Goal: Transaction & Acquisition: Book appointment/travel/reservation

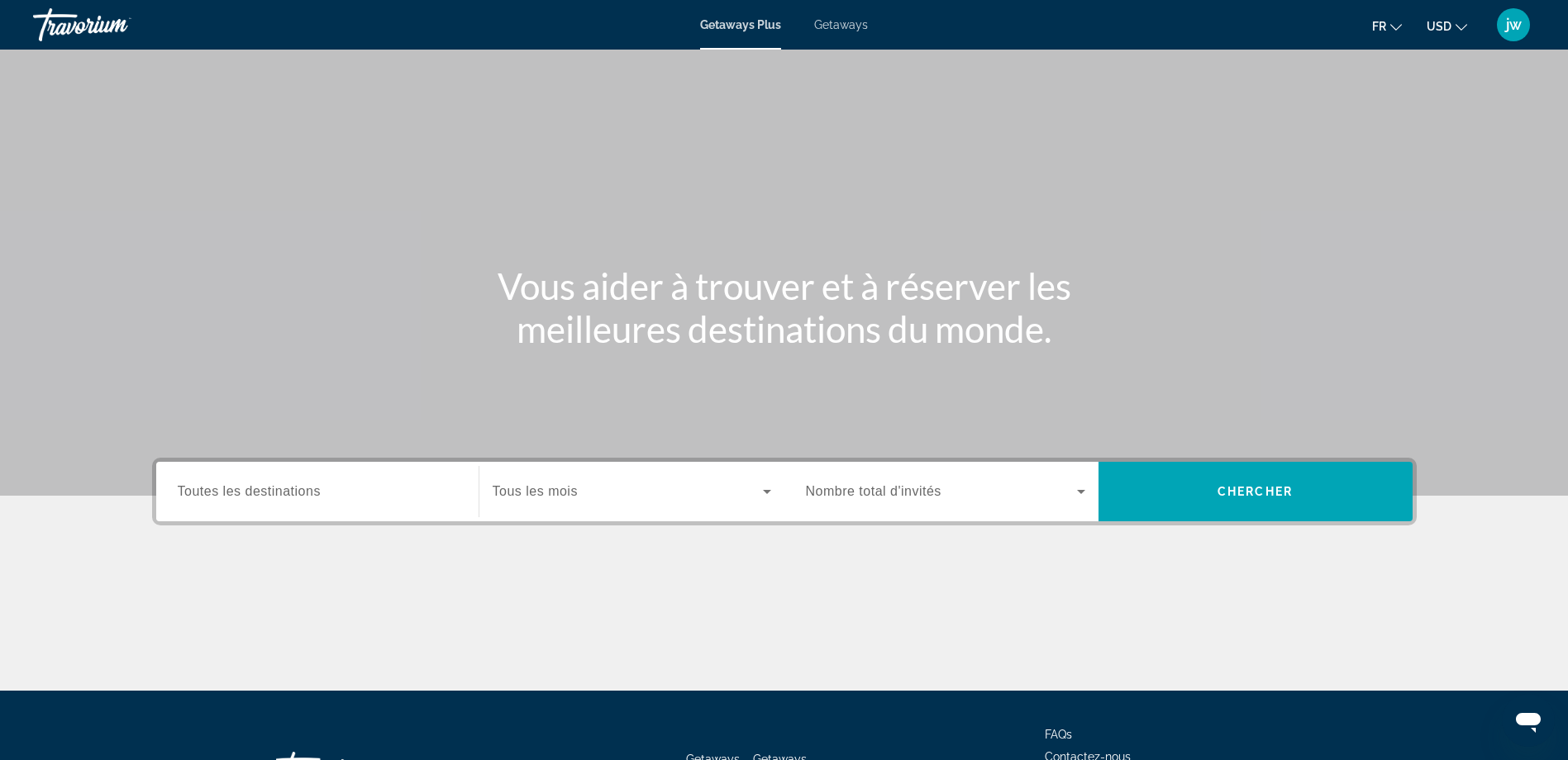
click at [829, 24] on span "Getaways" at bounding box center [841, 24] width 53 height 13
click at [333, 489] on input "Destination Toutes les destinations" at bounding box center [317, 492] width 279 height 20
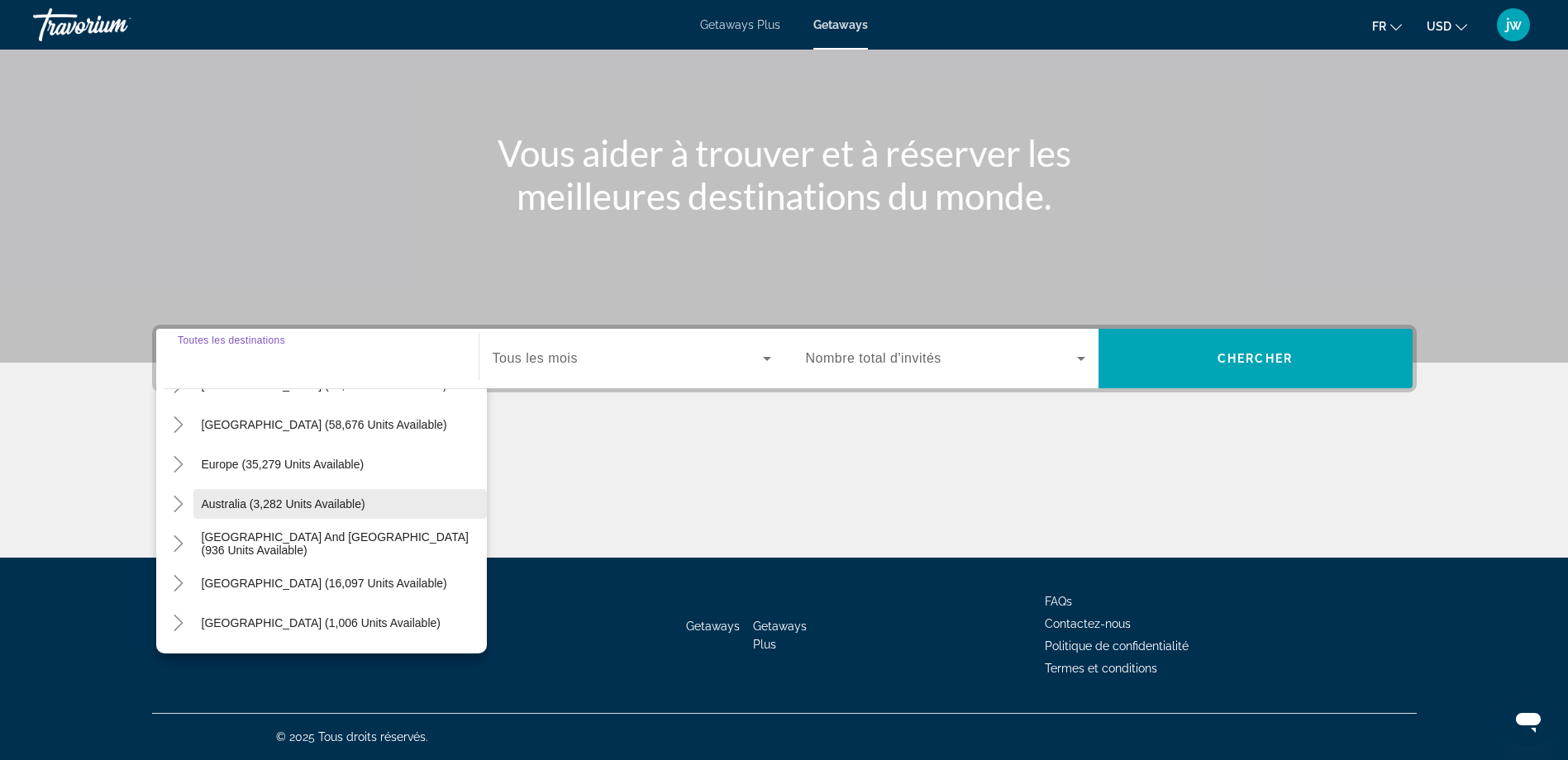
scroll to position [165, 0]
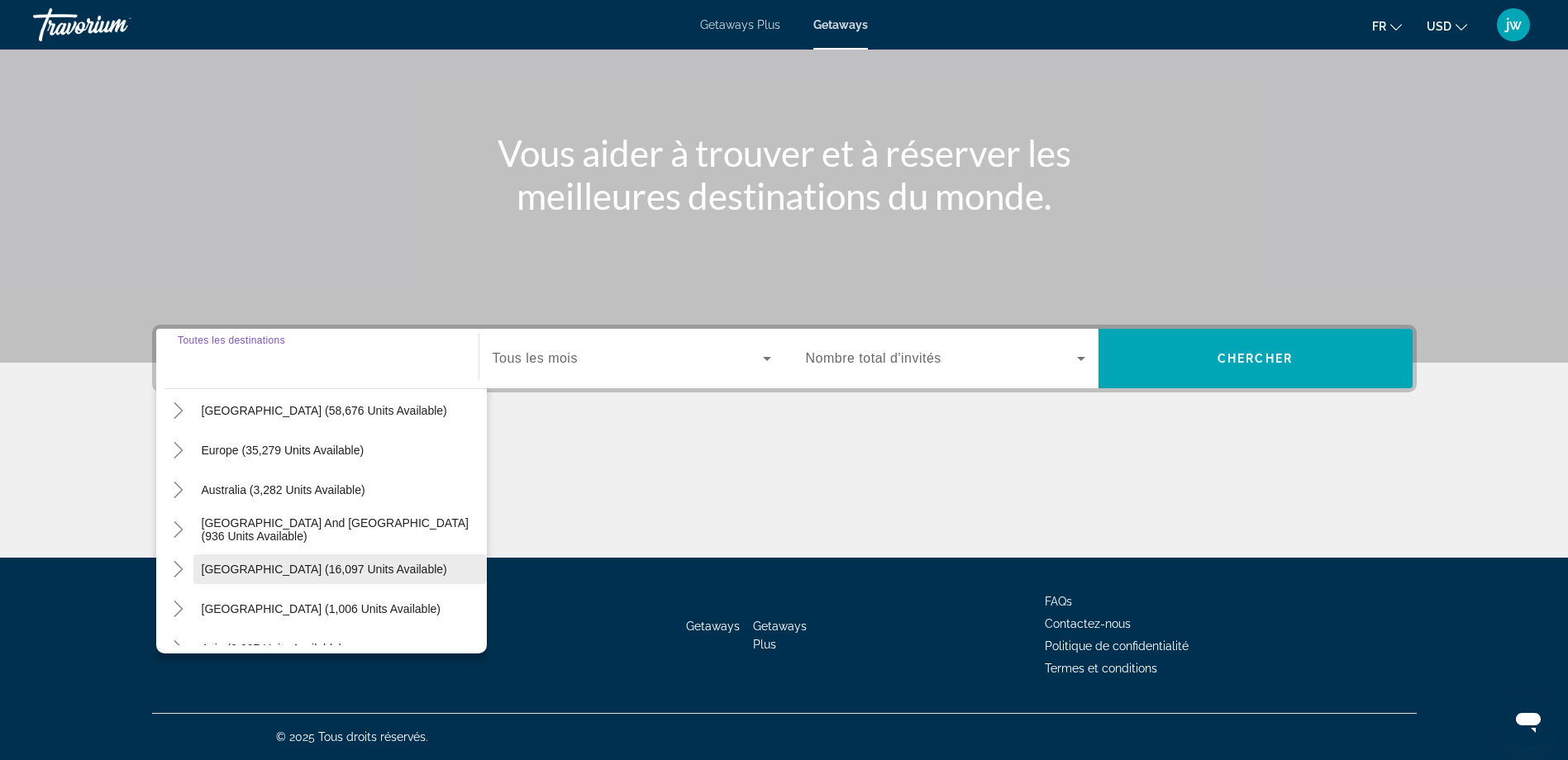
click at [300, 570] on span "South America (16,097 units available)" at bounding box center [324, 569] width 246 height 13
type input "**********"
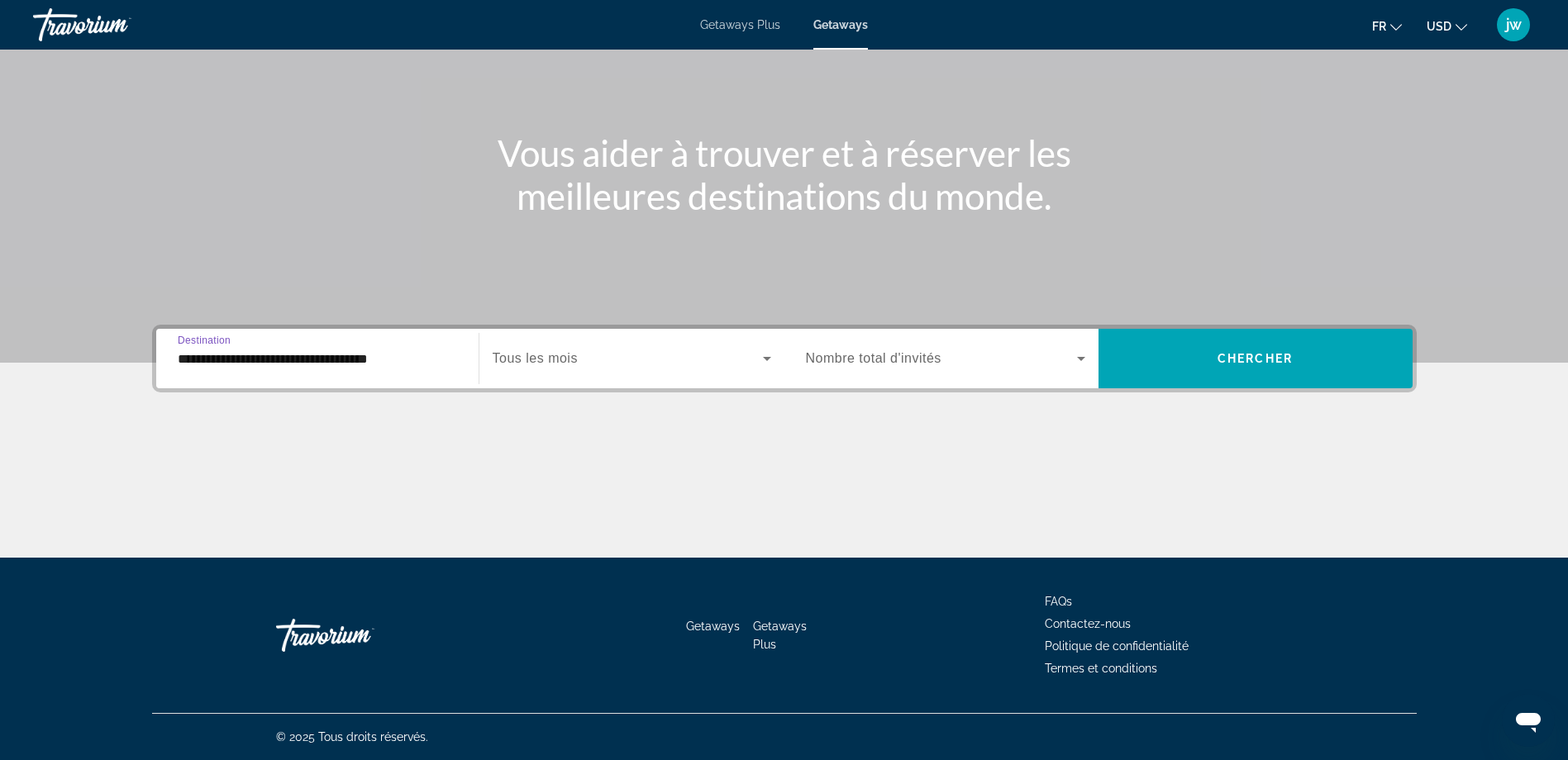
click at [605, 358] on span "Search widget" at bounding box center [628, 358] width 271 height 20
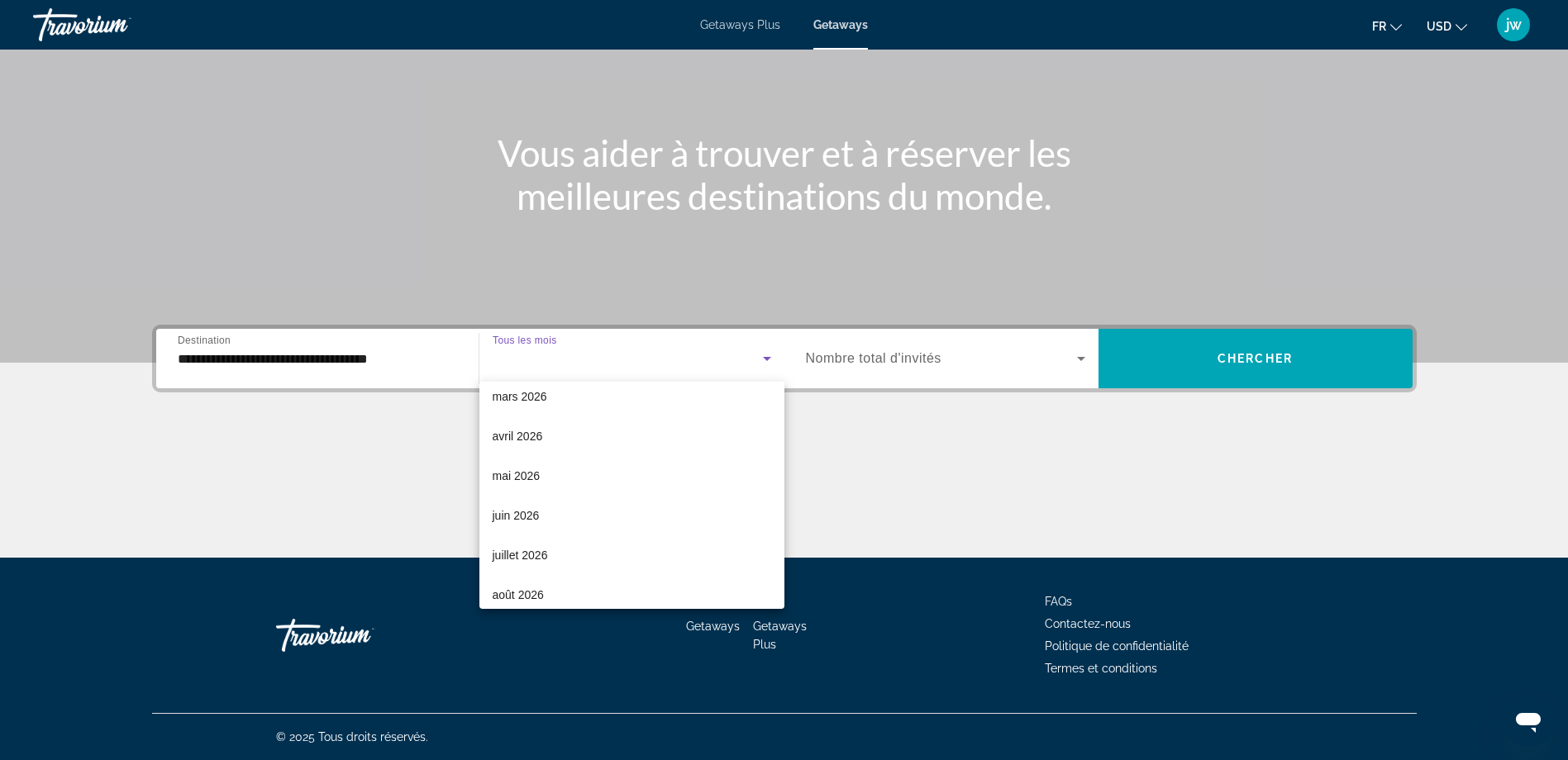
scroll to position [341, 0]
click at [592, 580] on mat-option "septembre 2026" at bounding box center [632, 582] width 305 height 40
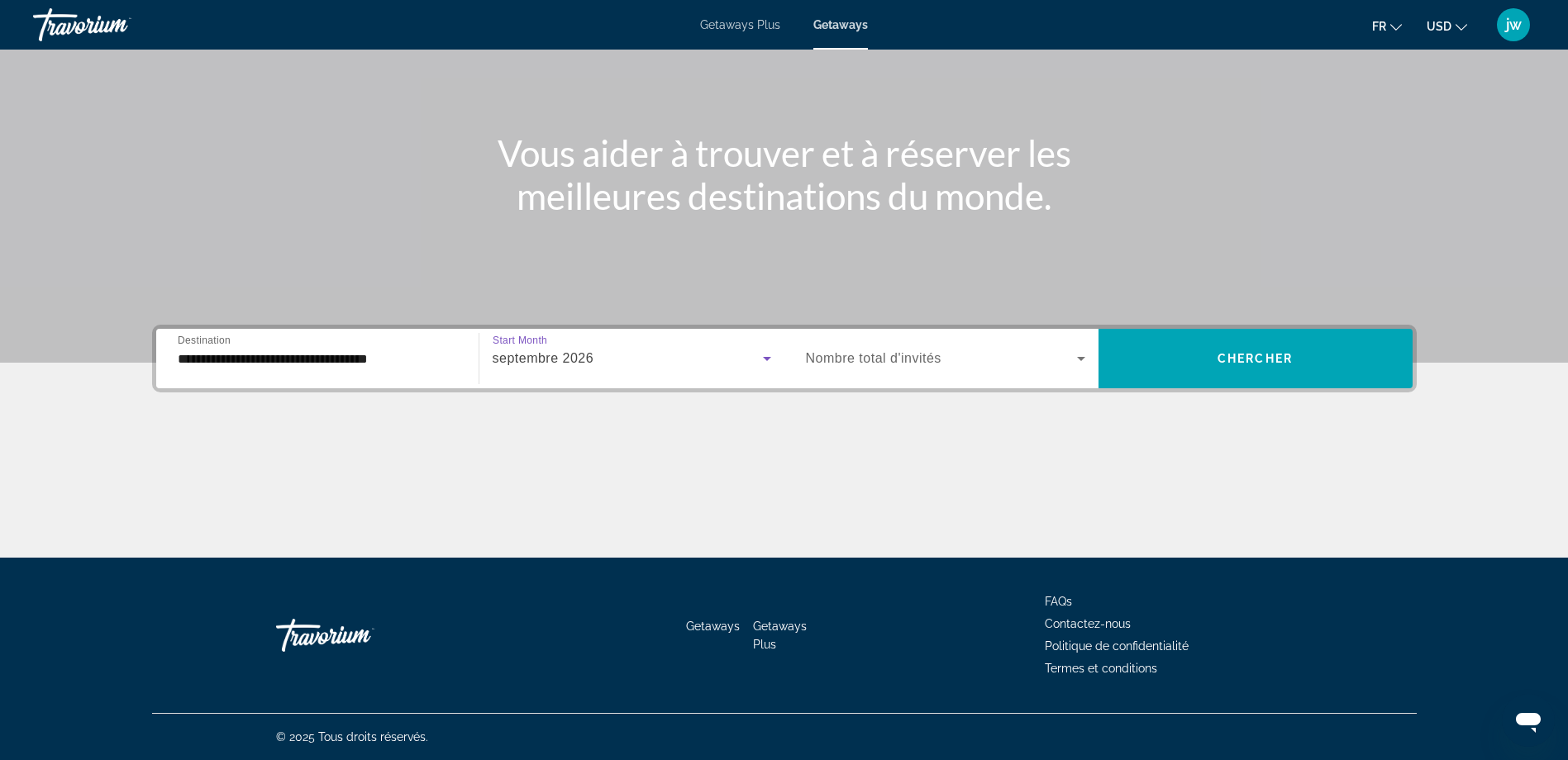
click at [970, 376] on div "Search widget" at bounding box center [945, 358] width 279 height 47
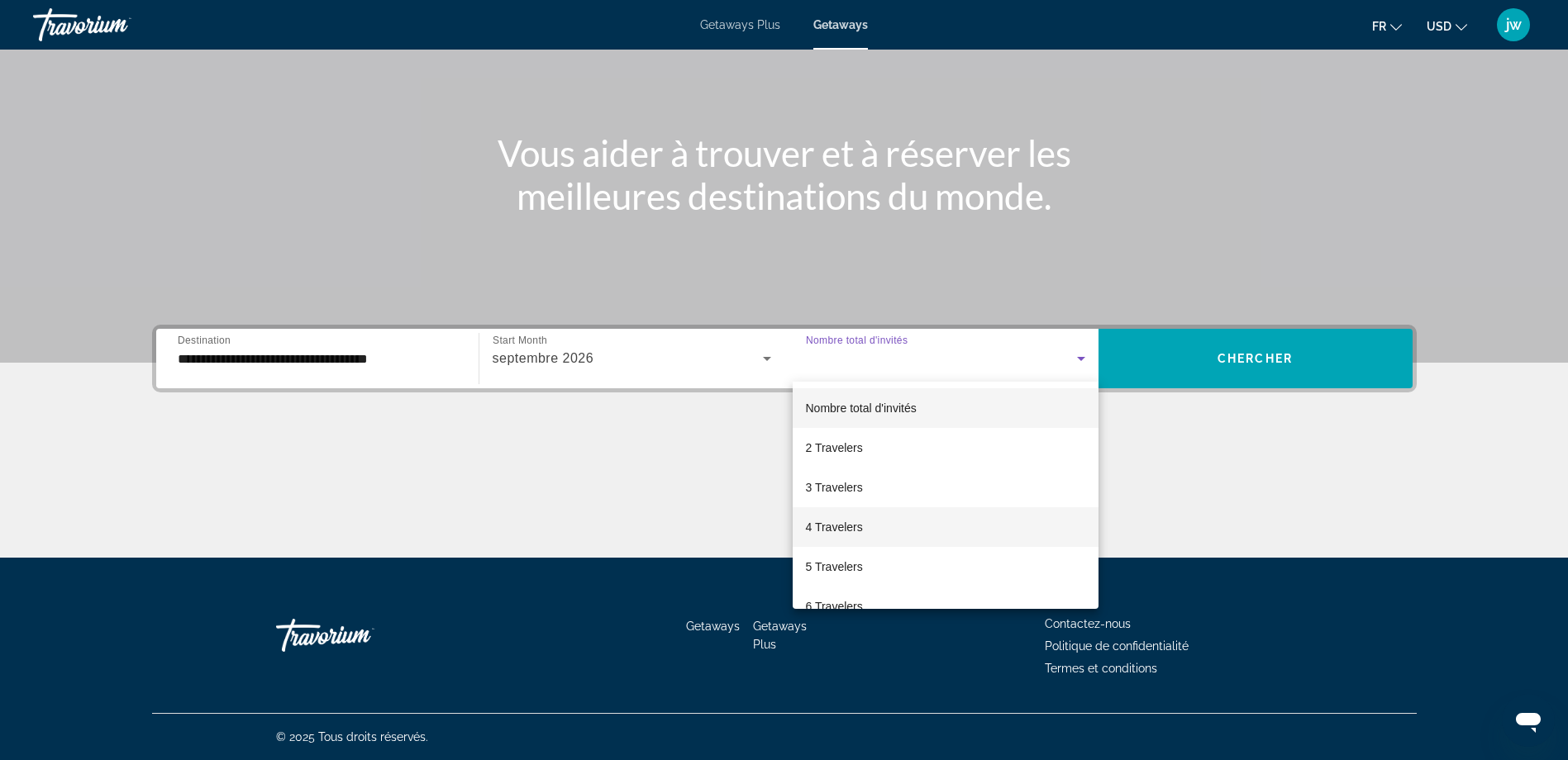
click at [873, 532] on mat-option "4 Travelers" at bounding box center [945, 527] width 306 height 40
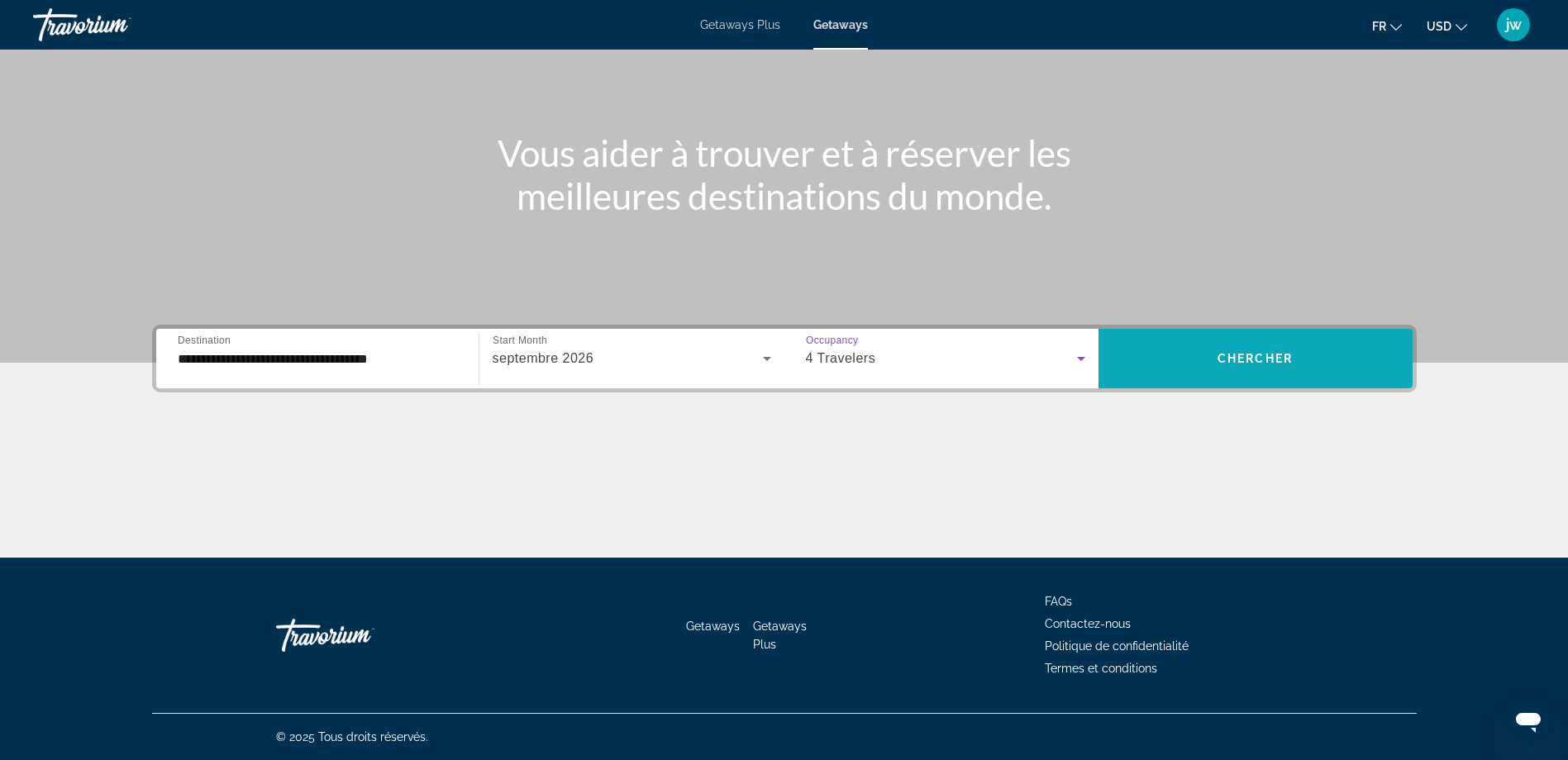
click at [1262, 367] on span "Search widget" at bounding box center [1255, 358] width 314 height 40
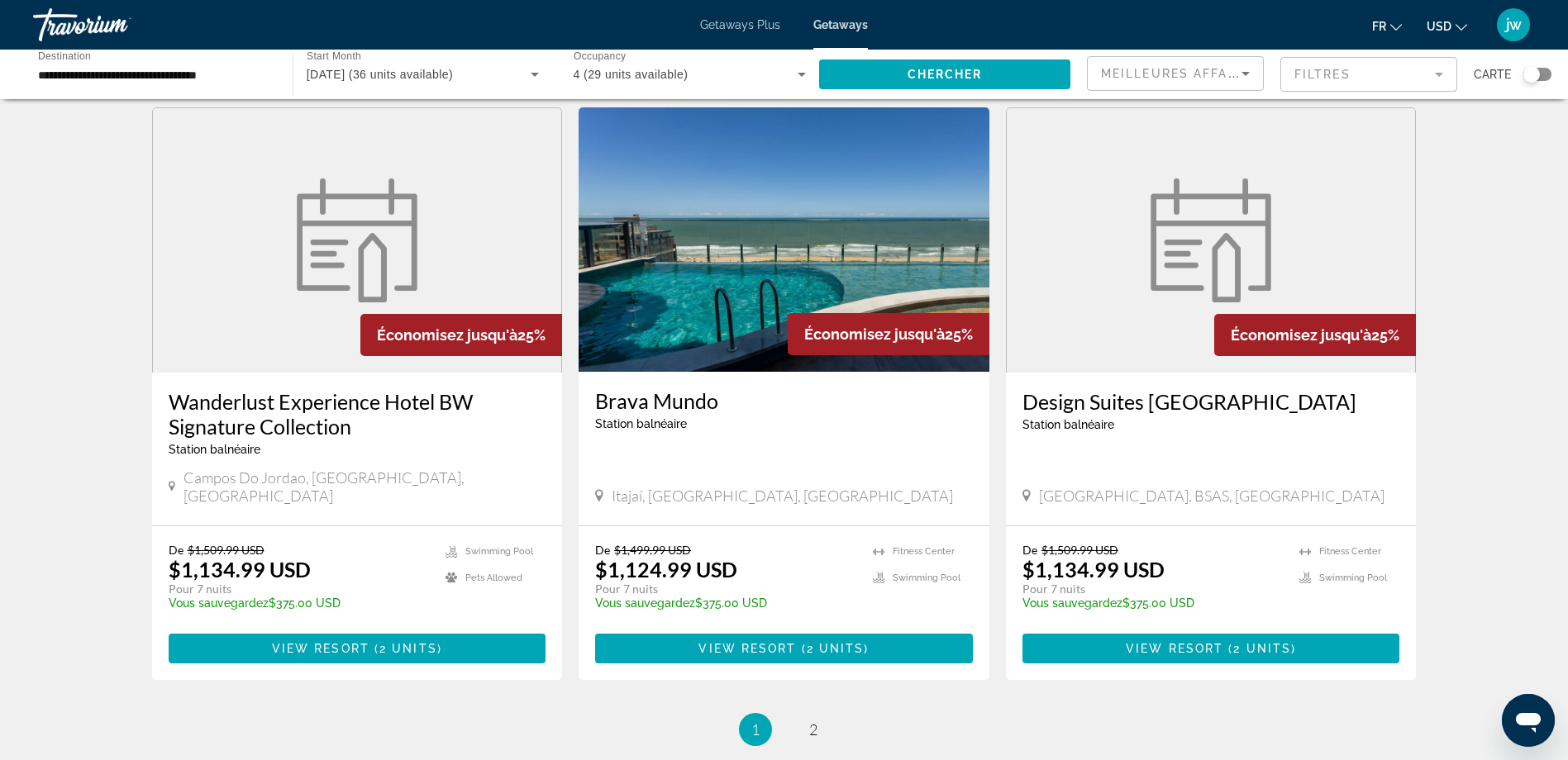
scroll to position [1939, 0]
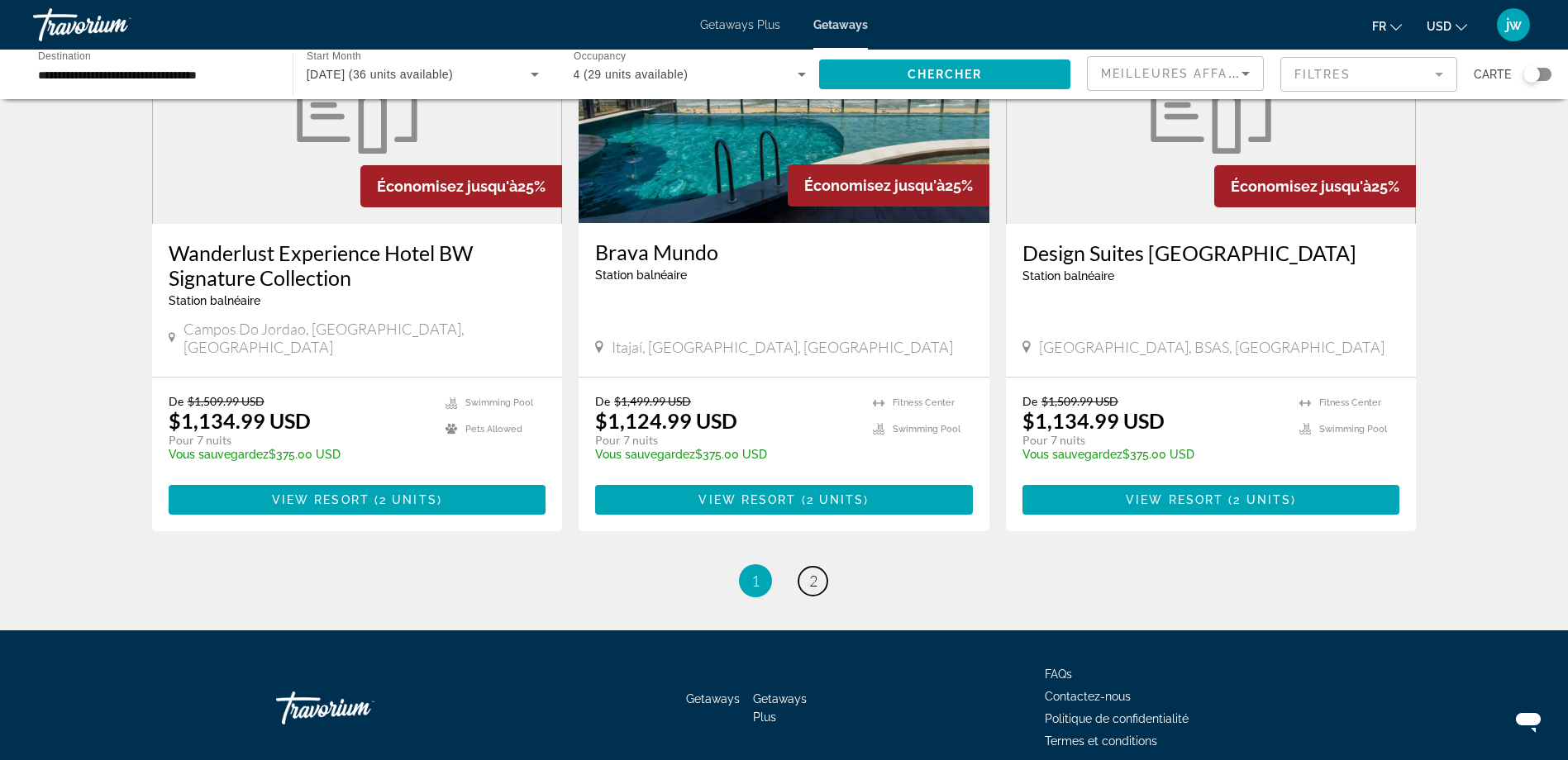
click at [811, 572] on span "2" at bounding box center [813, 581] width 9 height 18
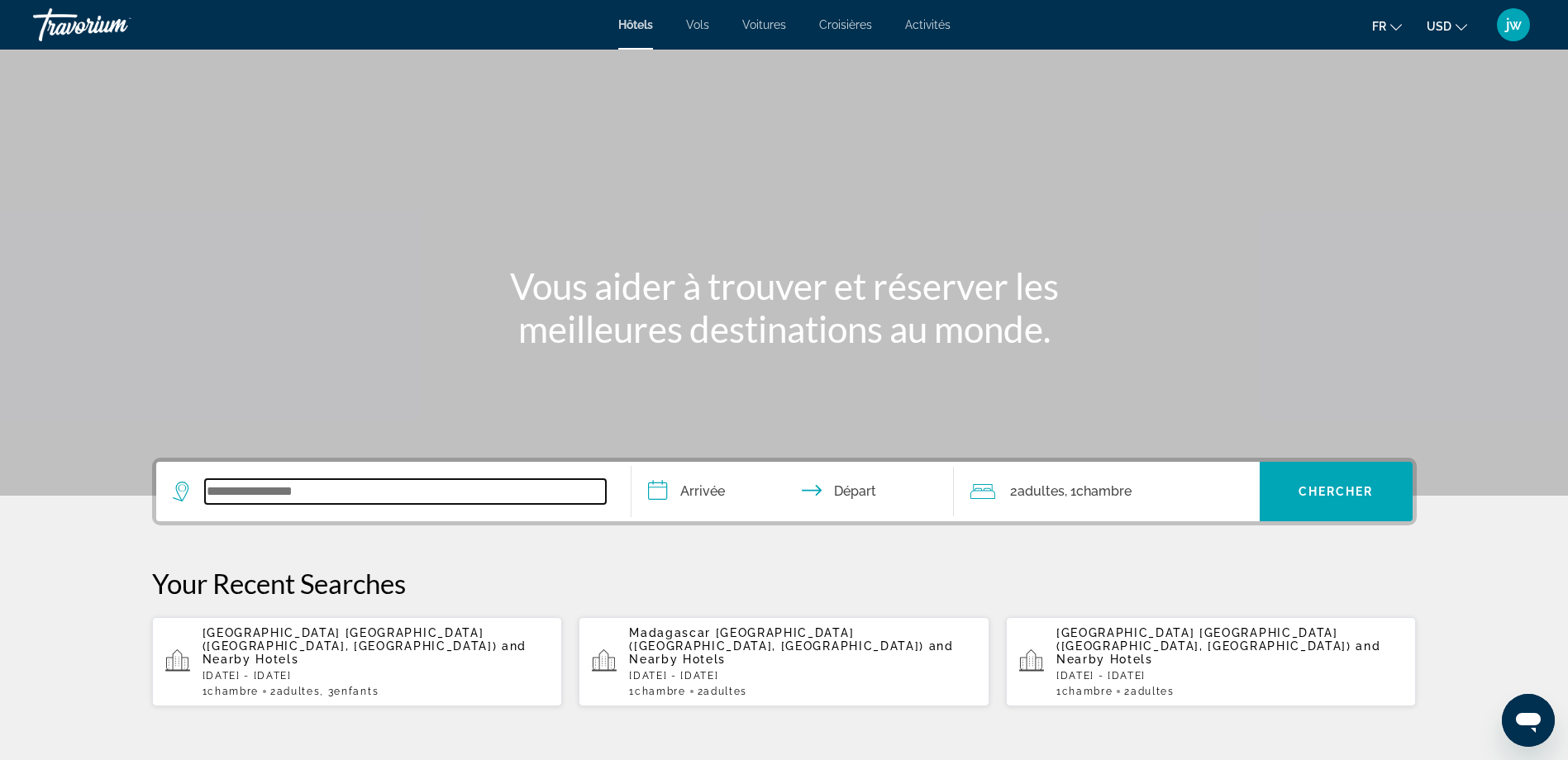
click at [320, 491] on input "Search widget" at bounding box center [405, 491] width 401 height 25
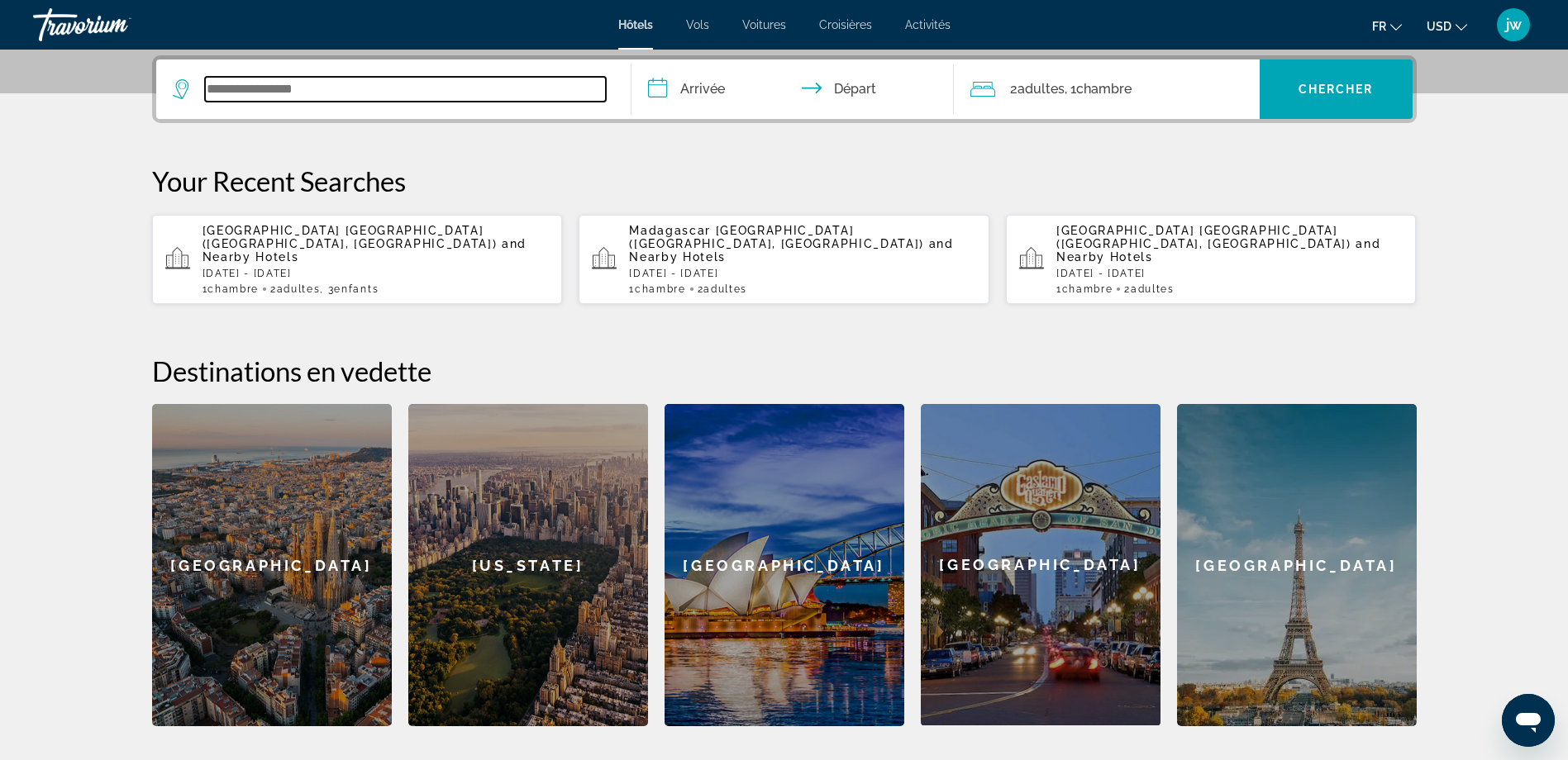
scroll to position [404, 0]
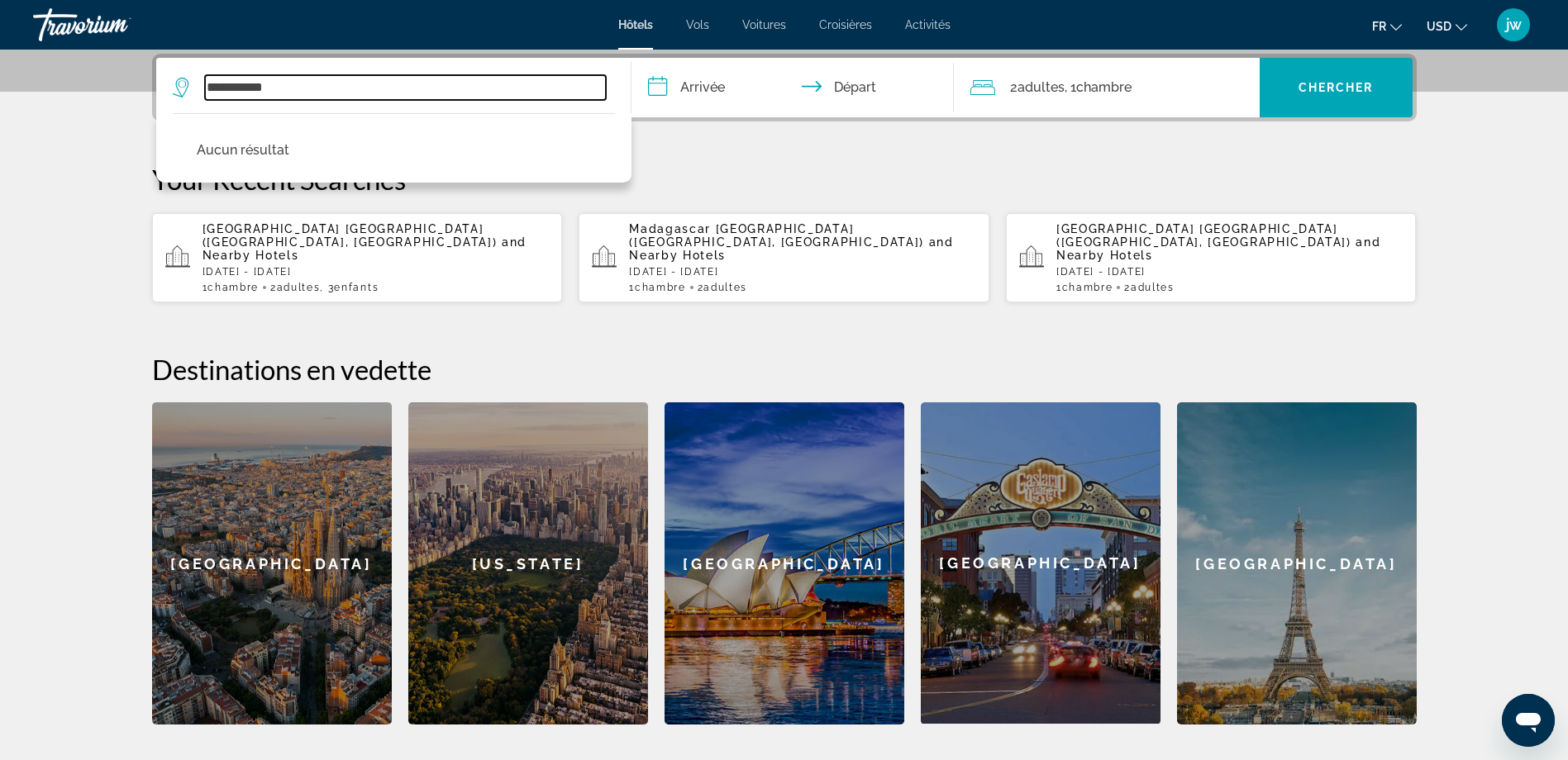
drag, startPoint x: 303, startPoint y: 91, endPoint x: 194, endPoint y: 99, distance: 109.3
click at [194, 99] on div "**********" at bounding box center [389, 87] width 433 height 25
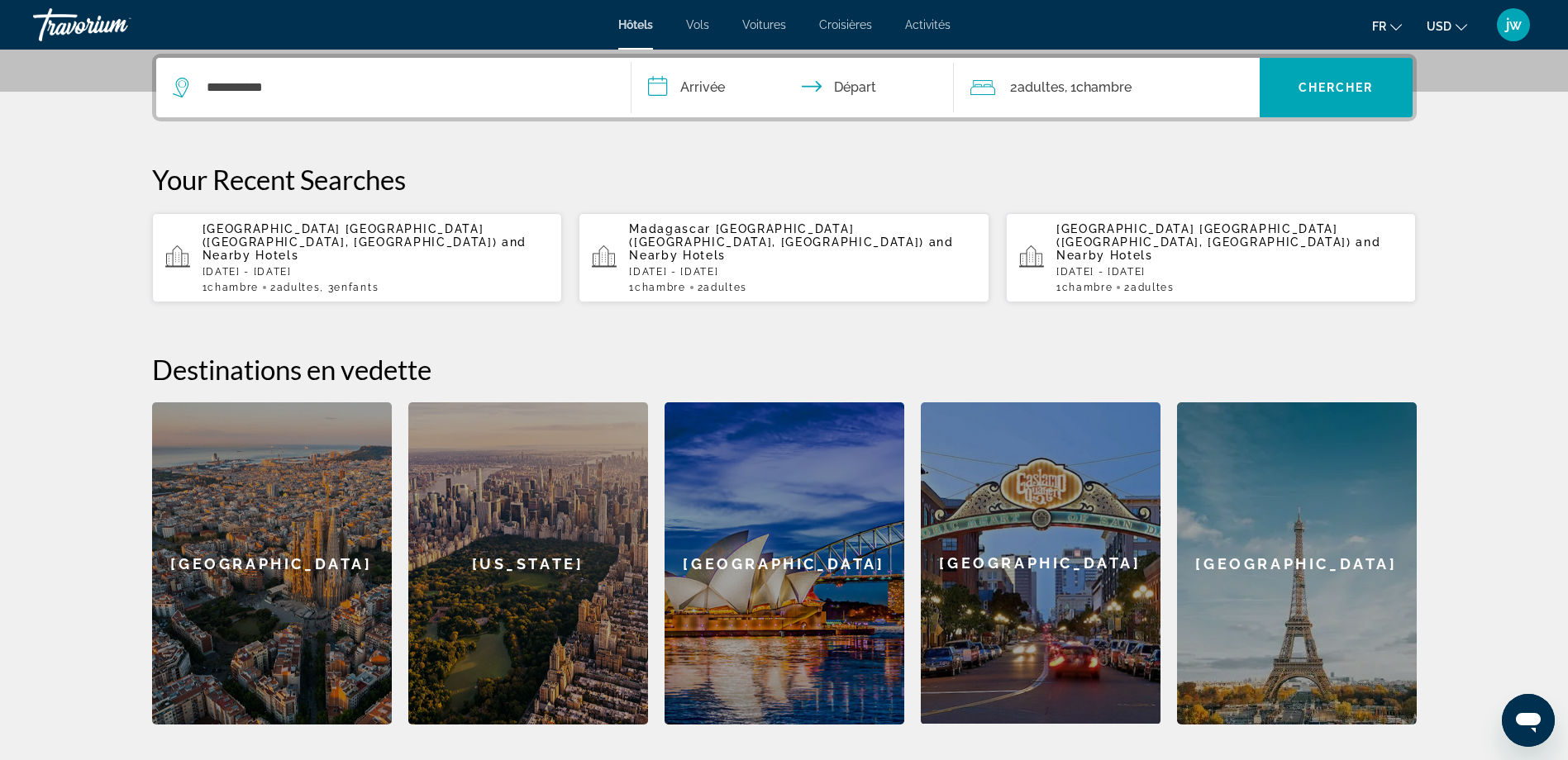
click at [1441, 34] on button "USD USD ($) MXN (Mex$) CAD (Can$) GBP (£) EUR (€) AUD (A$) NZD (NZ$) CNY (CN¥)" at bounding box center [1447, 26] width 40 height 24
click at [1412, 155] on button "EUR (€)" at bounding box center [1413, 152] width 82 height 22
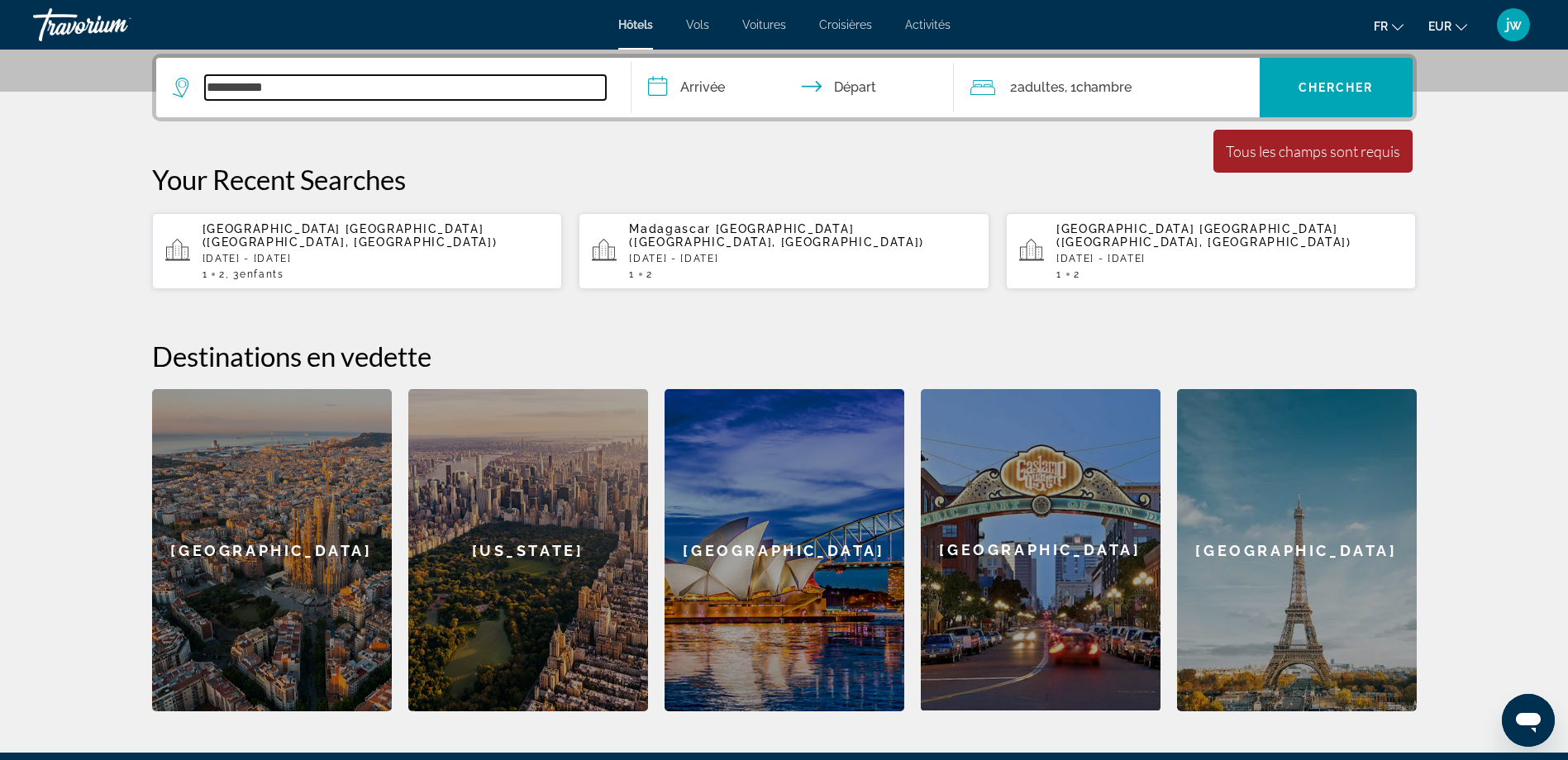
click at [353, 86] on input "**********" at bounding box center [405, 87] width 401 height 25
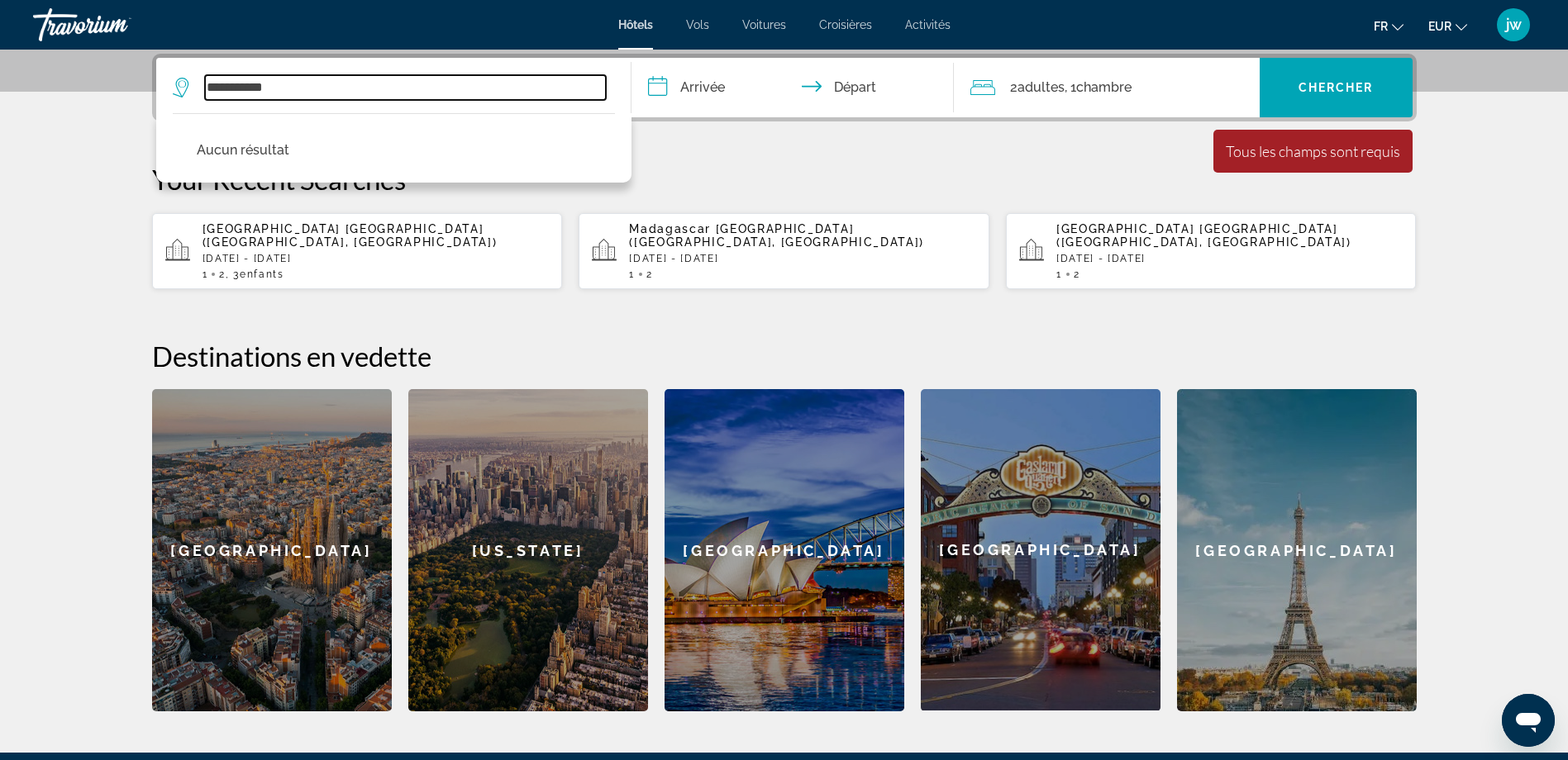
drag, startPoint x: 302, startPoint y: 90, endPoint x: 149, endPoint y: 81, distance: 153.3
click at [149, 81] on div "**********" at bounding box center [784, 383] width 1330 height 658
type input "*"
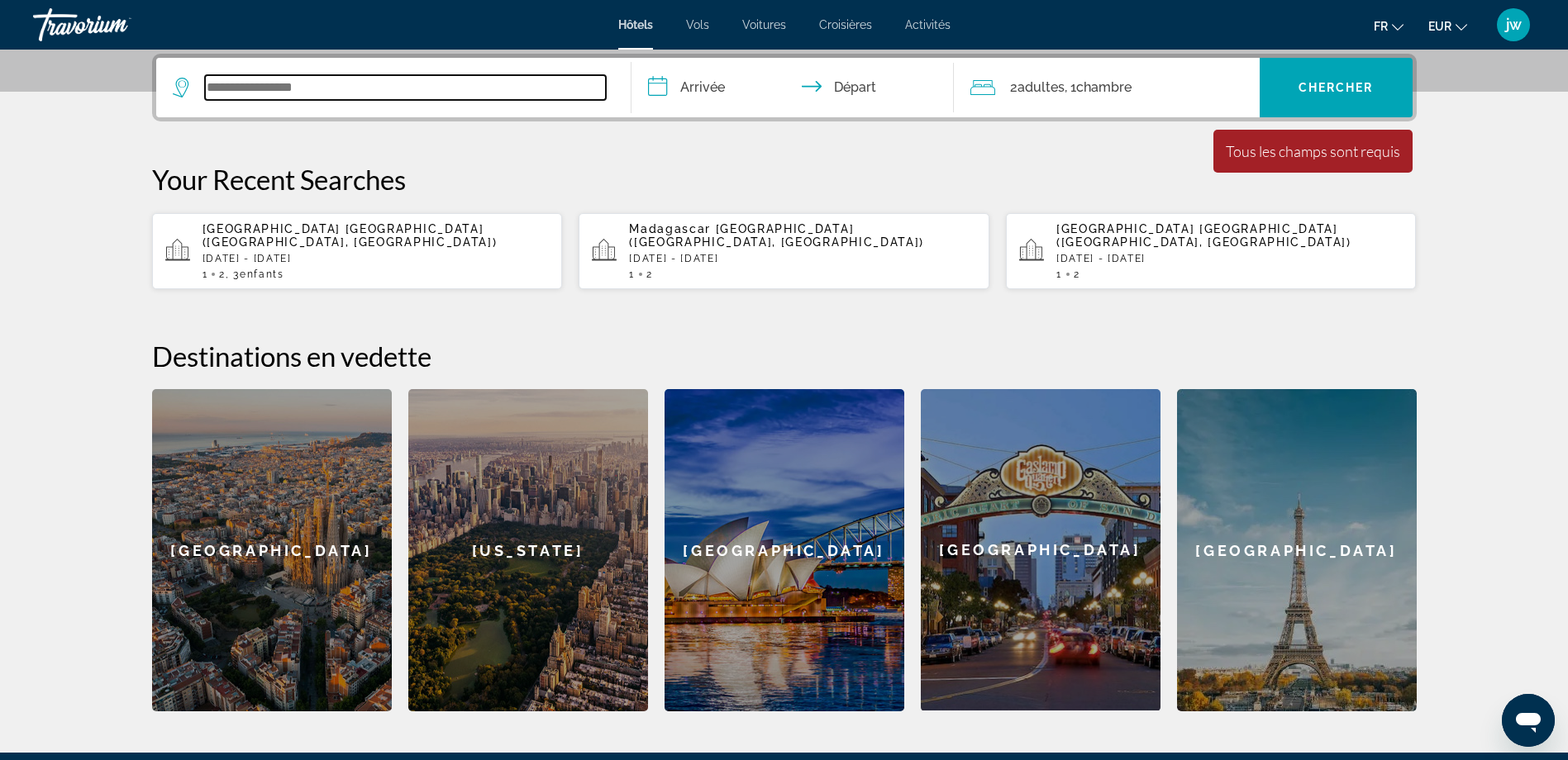
click at [325, 97] on input "Search widget" at bounding box center [405, 87] width 401 height 25
click at [323, 86] on input "Search widget" at bounding box center [405, 87] width 401 height 25
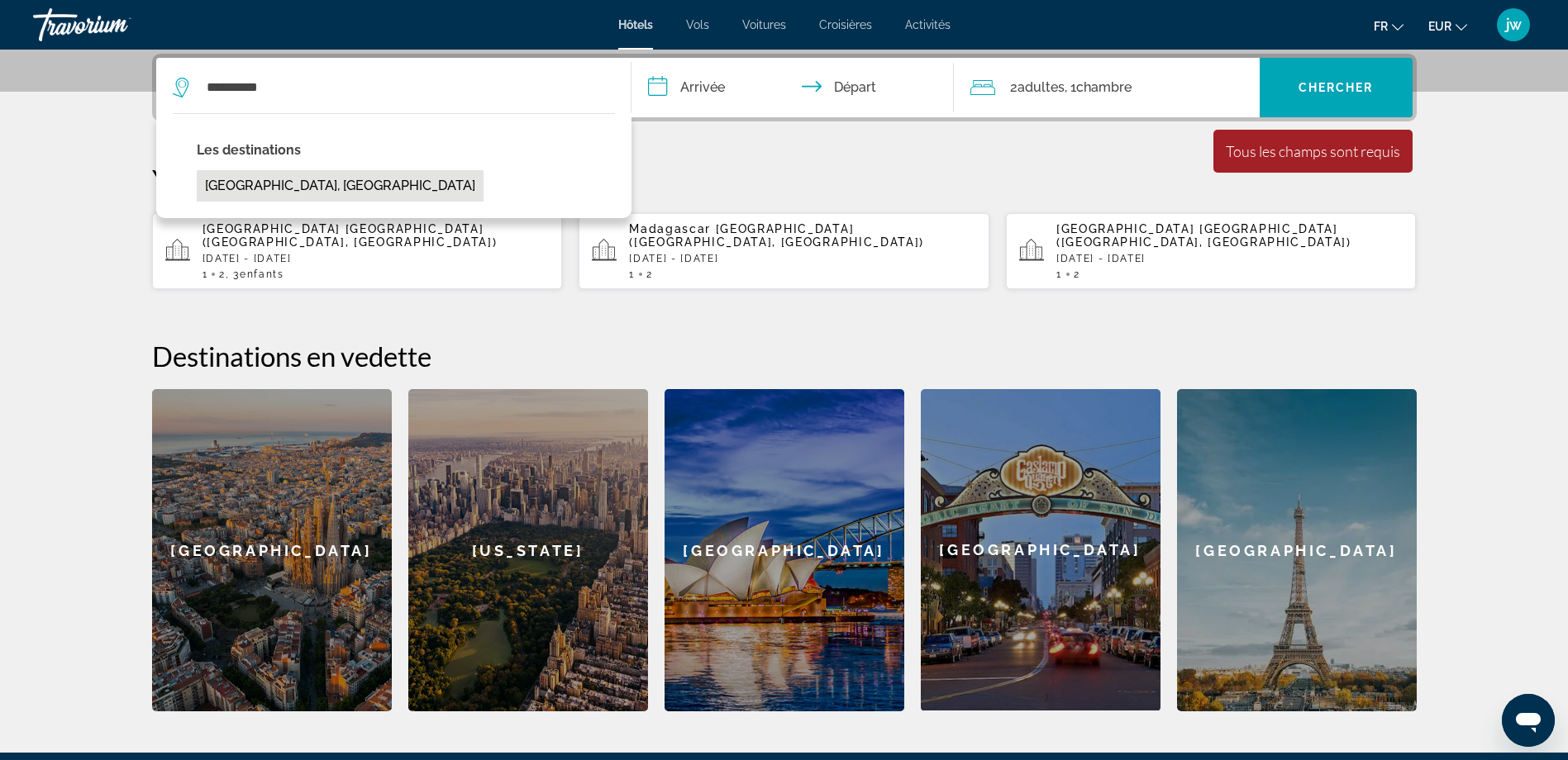
click at [311, 184] on button "[GEOGRAPHIC_DATA], [GEOGRAPHIC_DATA]" at bounding box center [339, 186] width 287 height 31
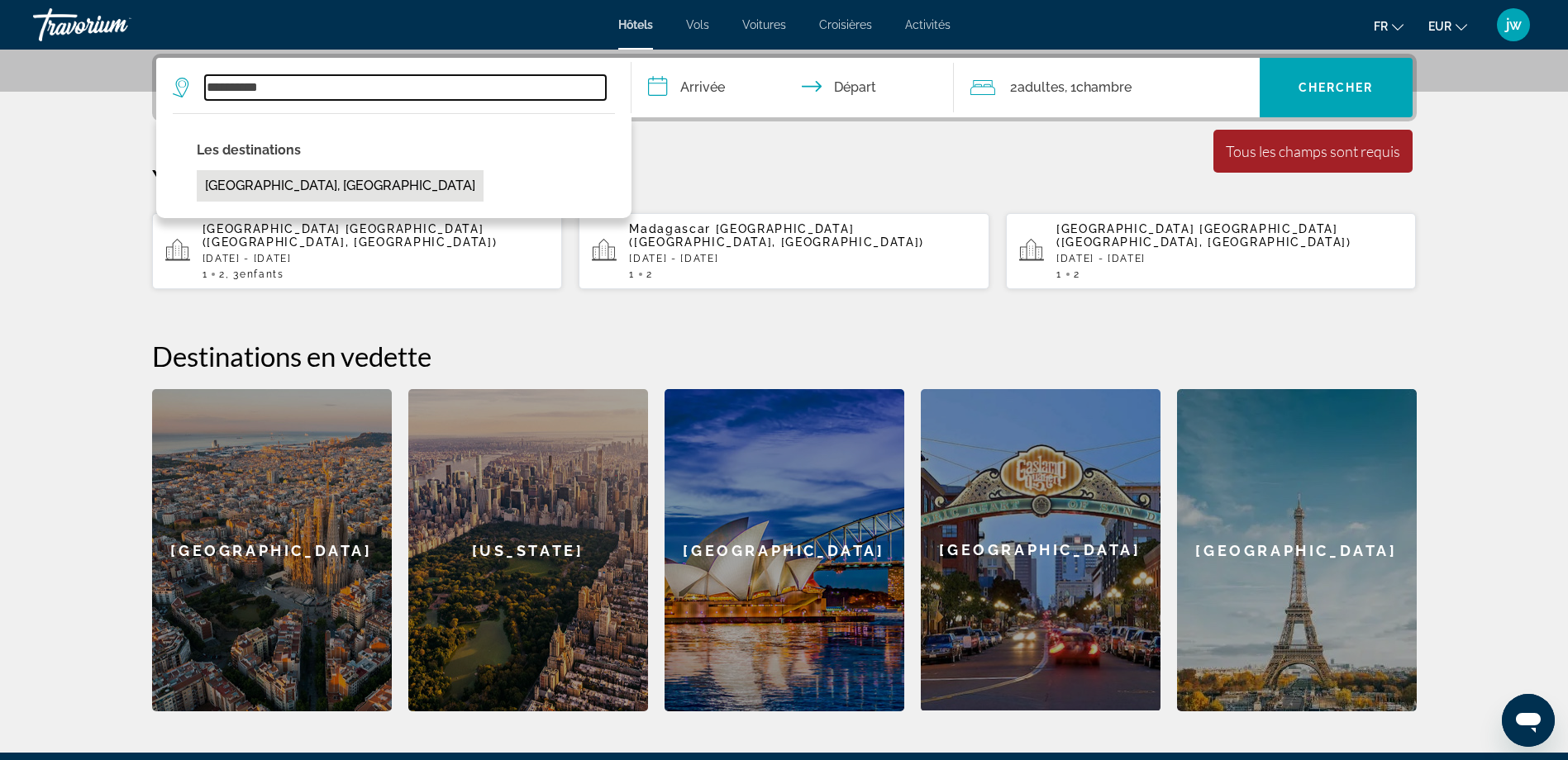
type input "**********"
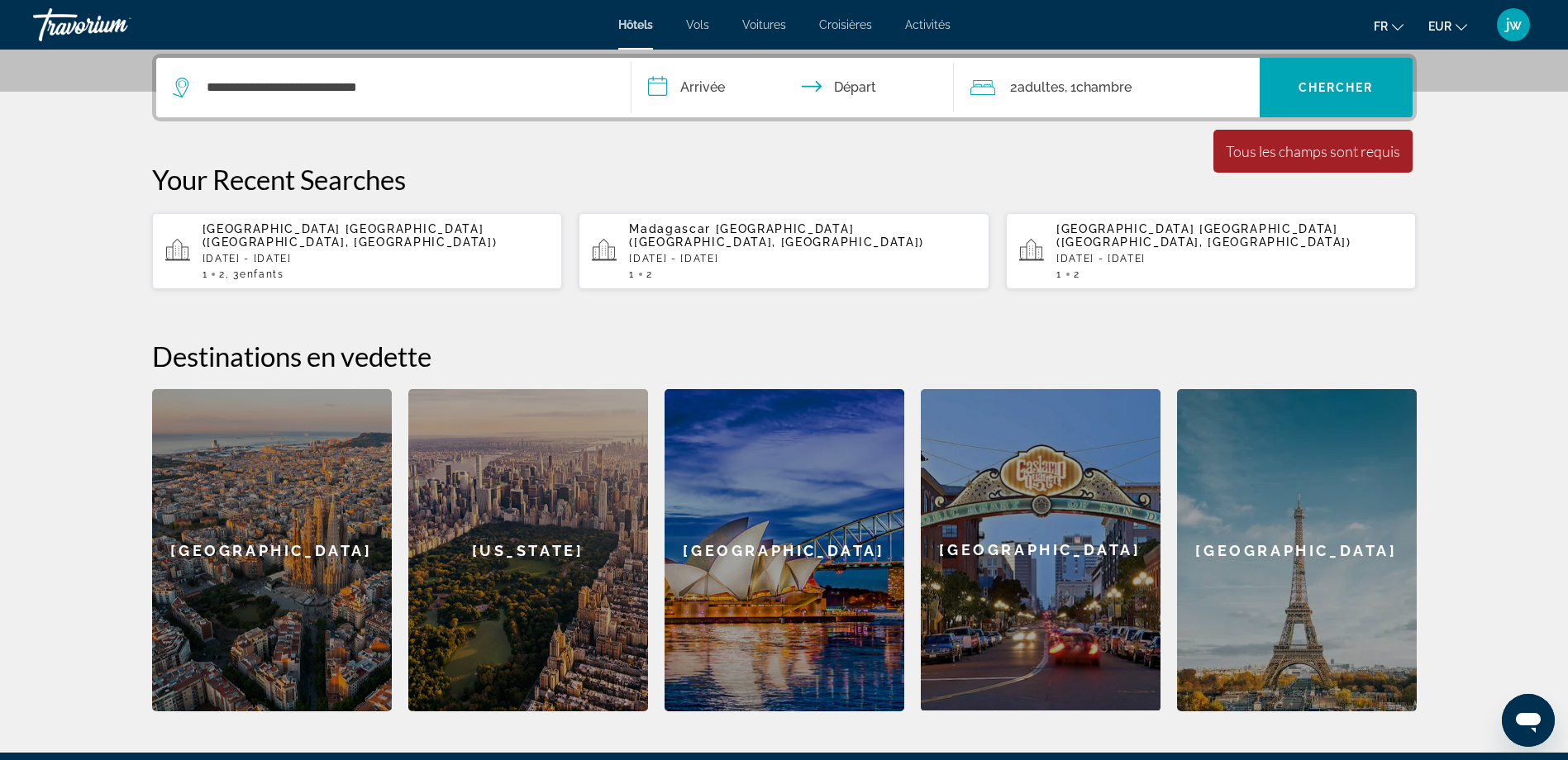
click at [697, 84] on input "**********" at bounding box center [796, 90] width 329 height 65
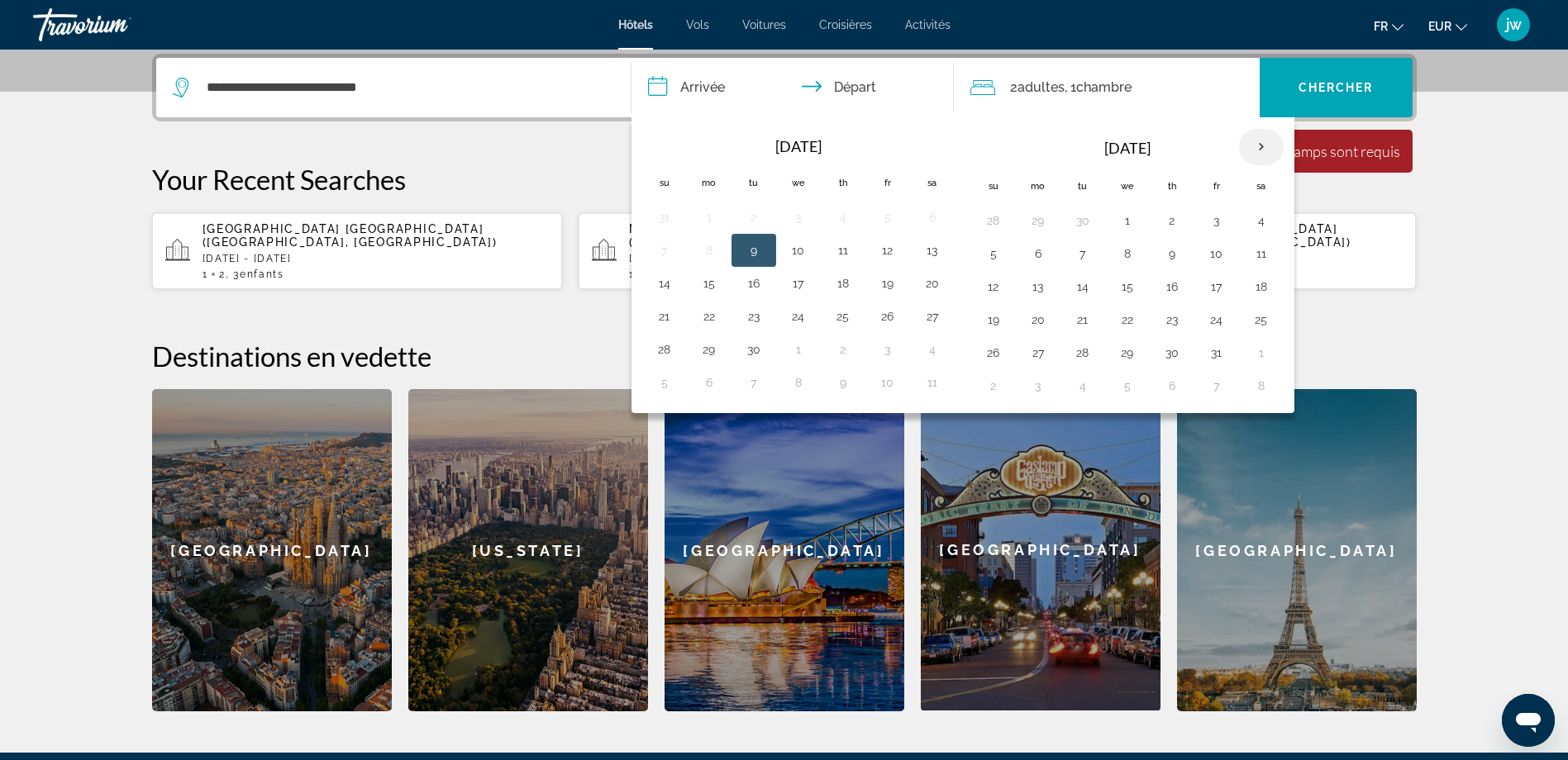
click at [1266, 137] on th "Next month" at bounding box center [1261, 147] width 45 height 36
click at [1266, 137] on th "Next month" at bounding box center [1261, 147] width 45 height 36
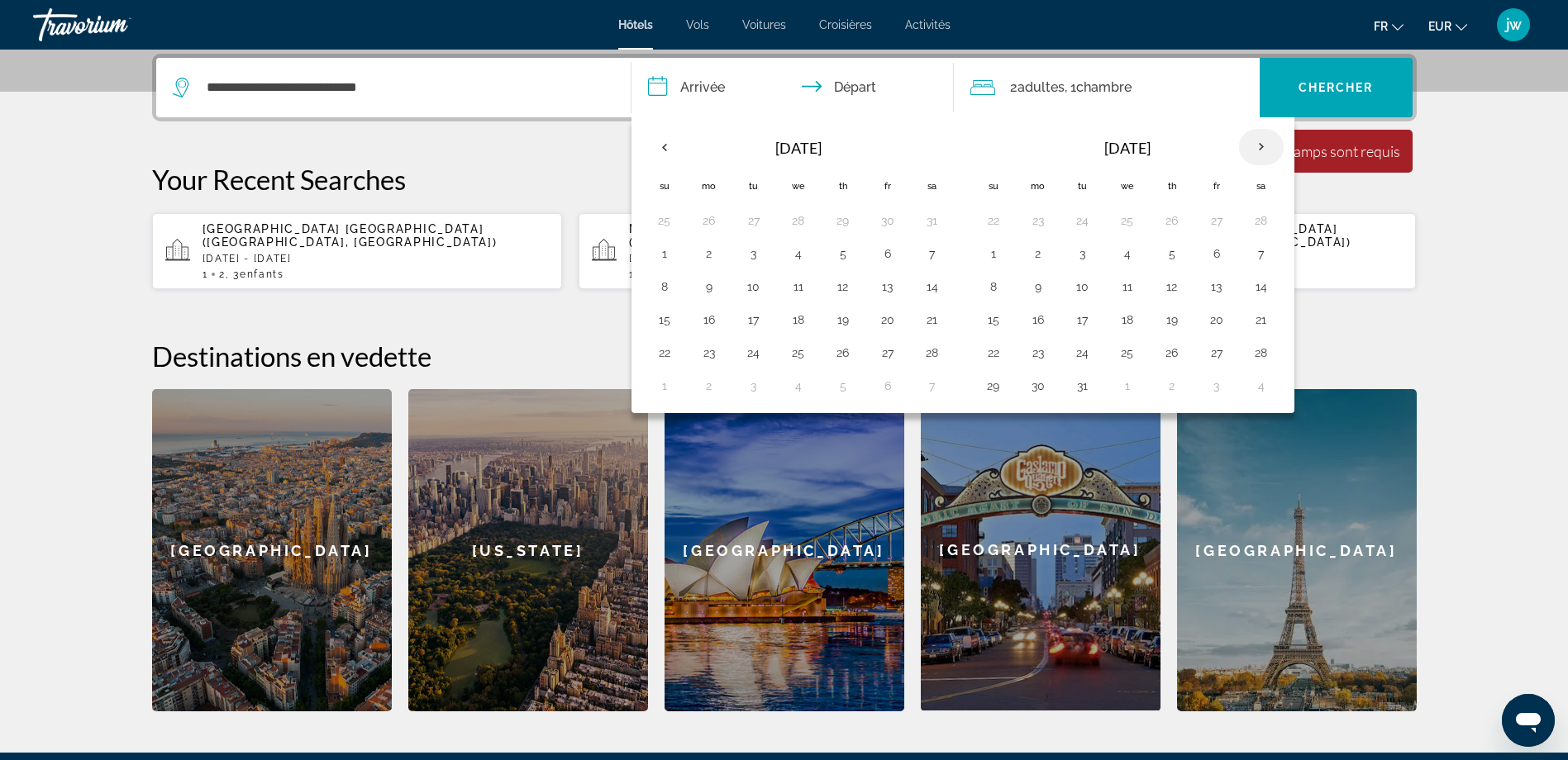
click at [1266, 137] on th "Next month" at bounding box center [1261, 147] width 45 height 36
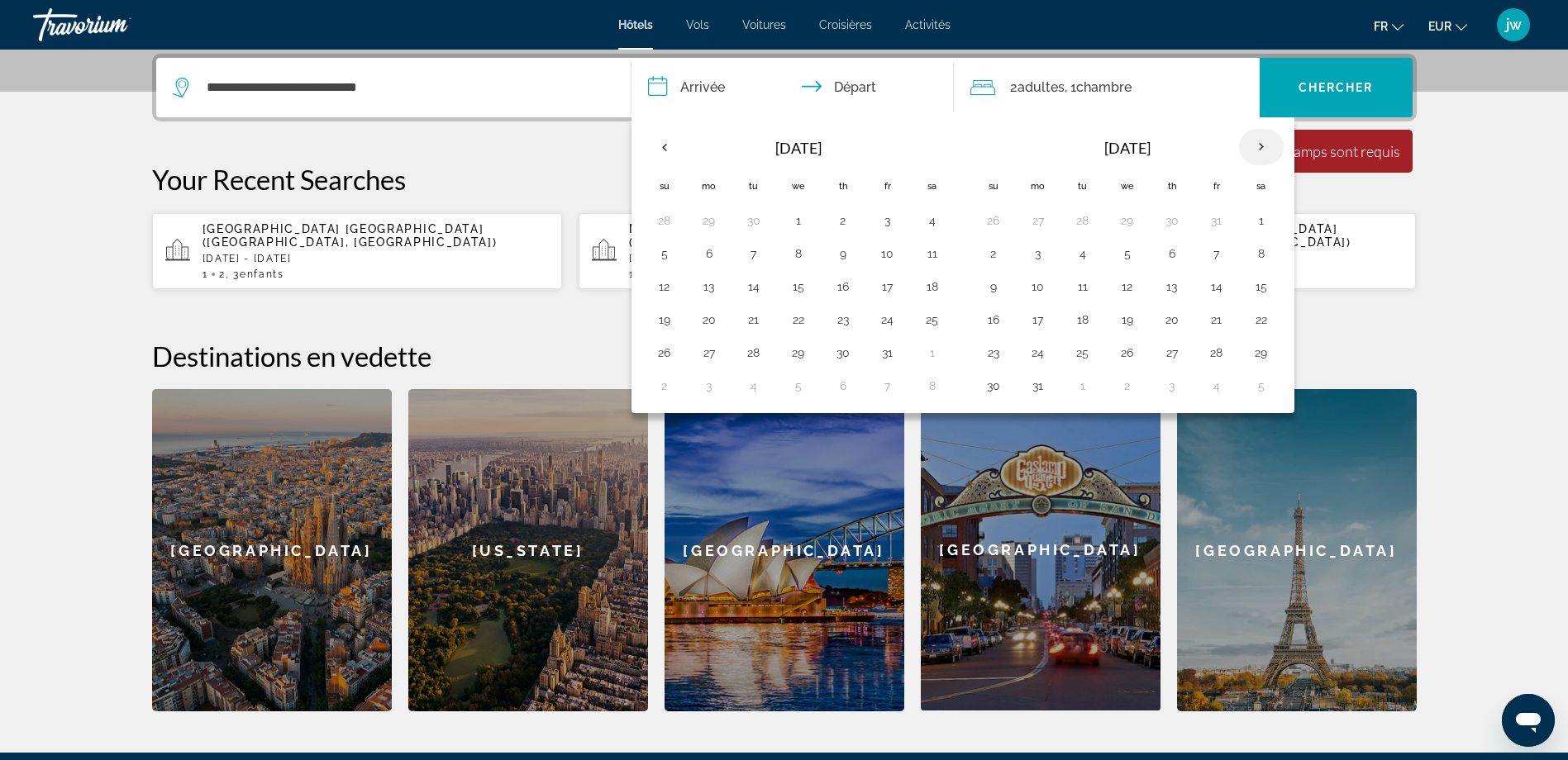
click at [1266, 137] on th "Next month" at bounding box center [1261, 147] width 45 height 36
click at [1043, 319] on button "19" at bounding box center [1037, 320] width 27 height 23
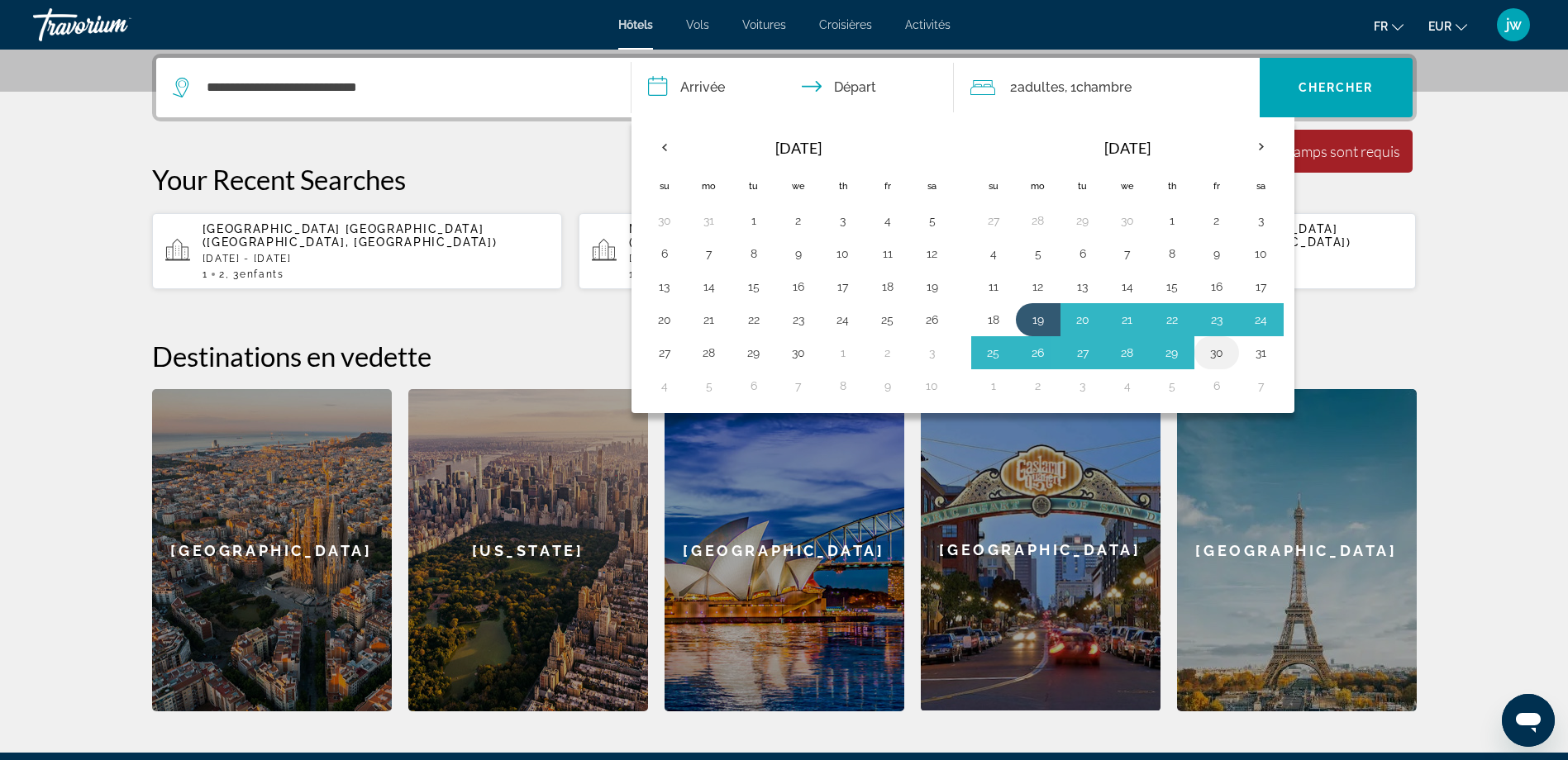
click at [1218, 349] on button "30" at bounding box center [1216, 352] width 27 height 23
type input "**********"
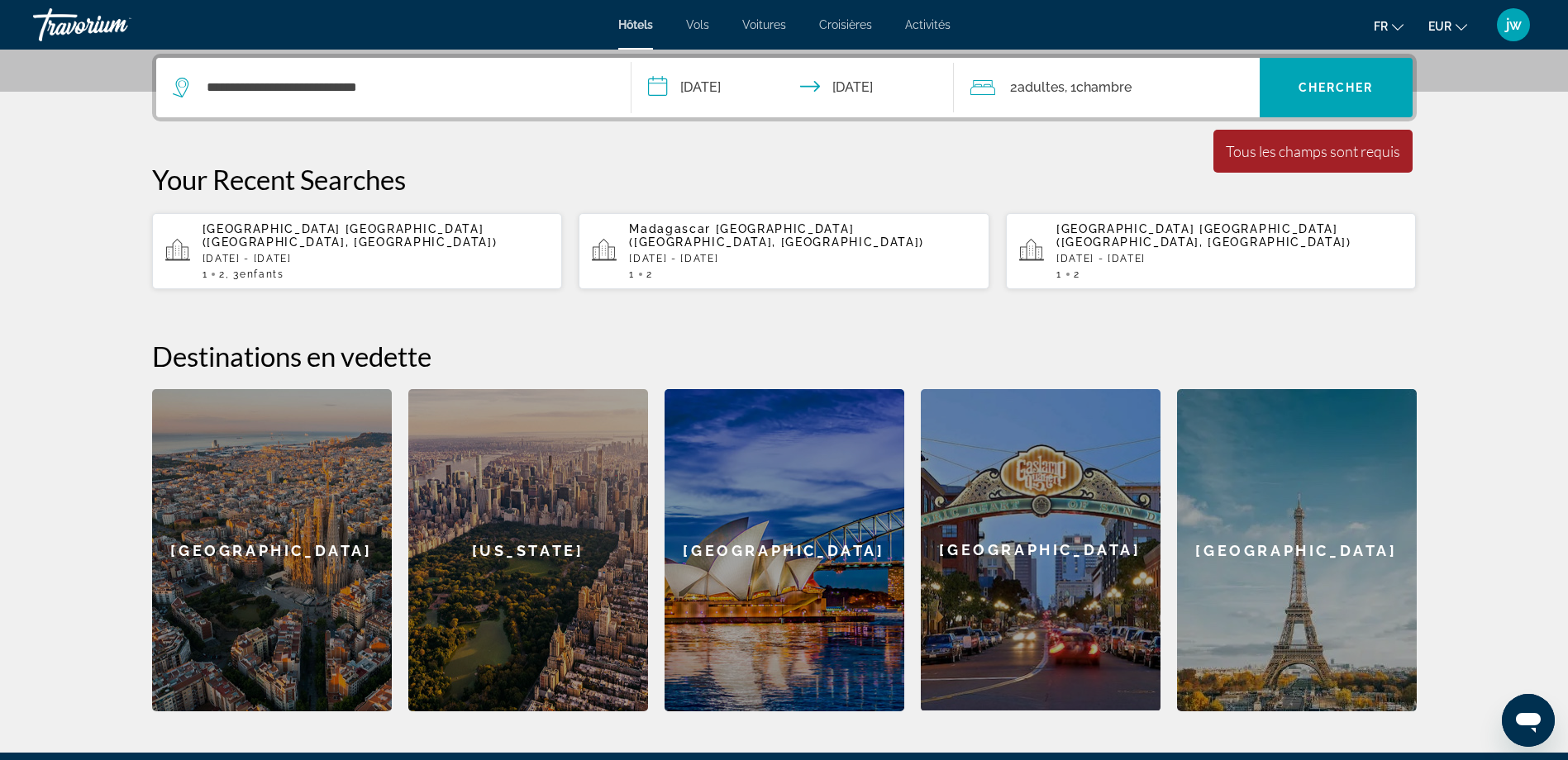
click at [1165, 90] on div "2 Adulte Adultes , 1 Chambre pièces" at bounding box center [1115, 87] width 289 height 23
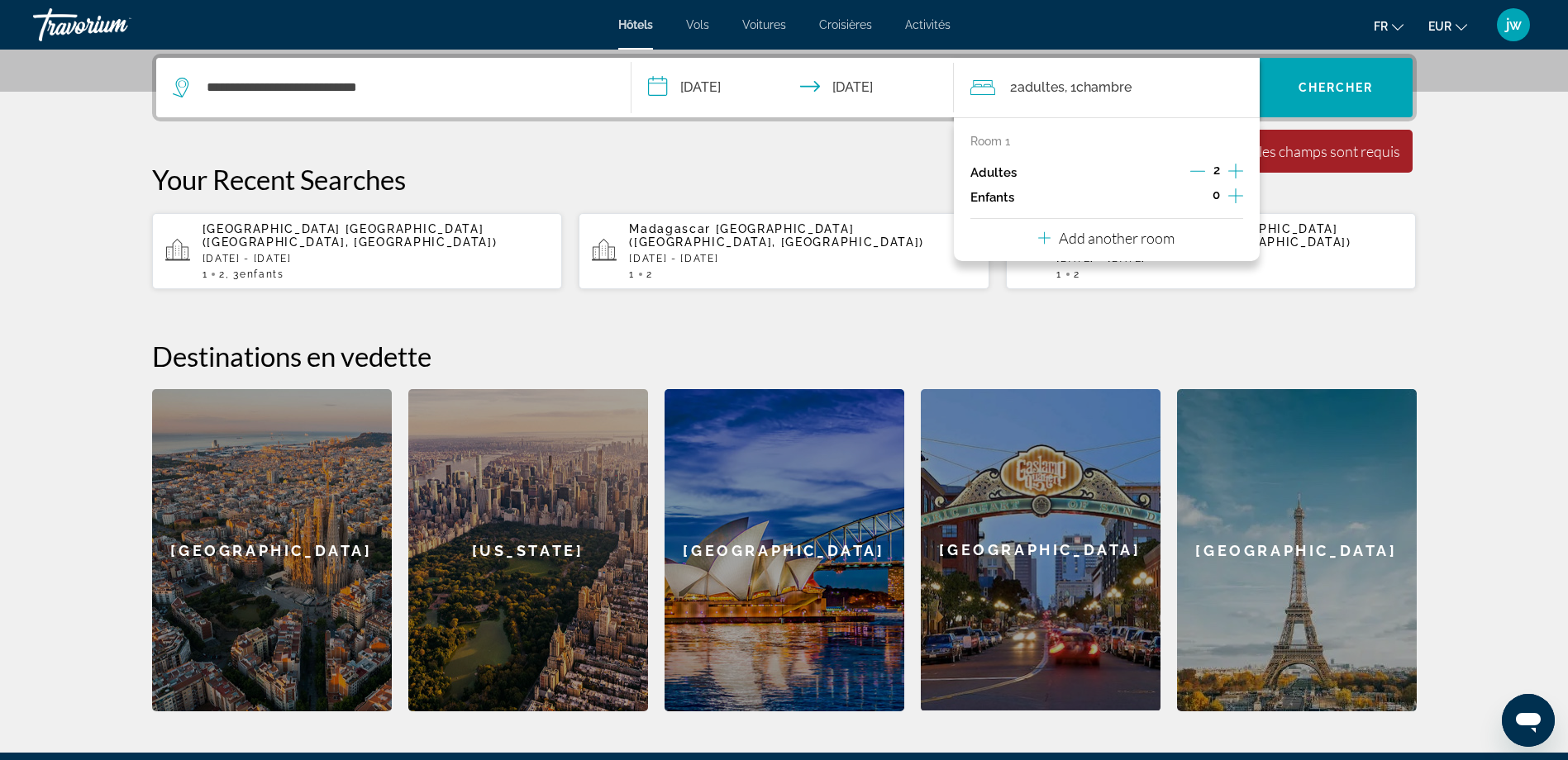
click at [1232, 193] on icon "Increment children" at bounding box center [1235, 196] width 15 height 20
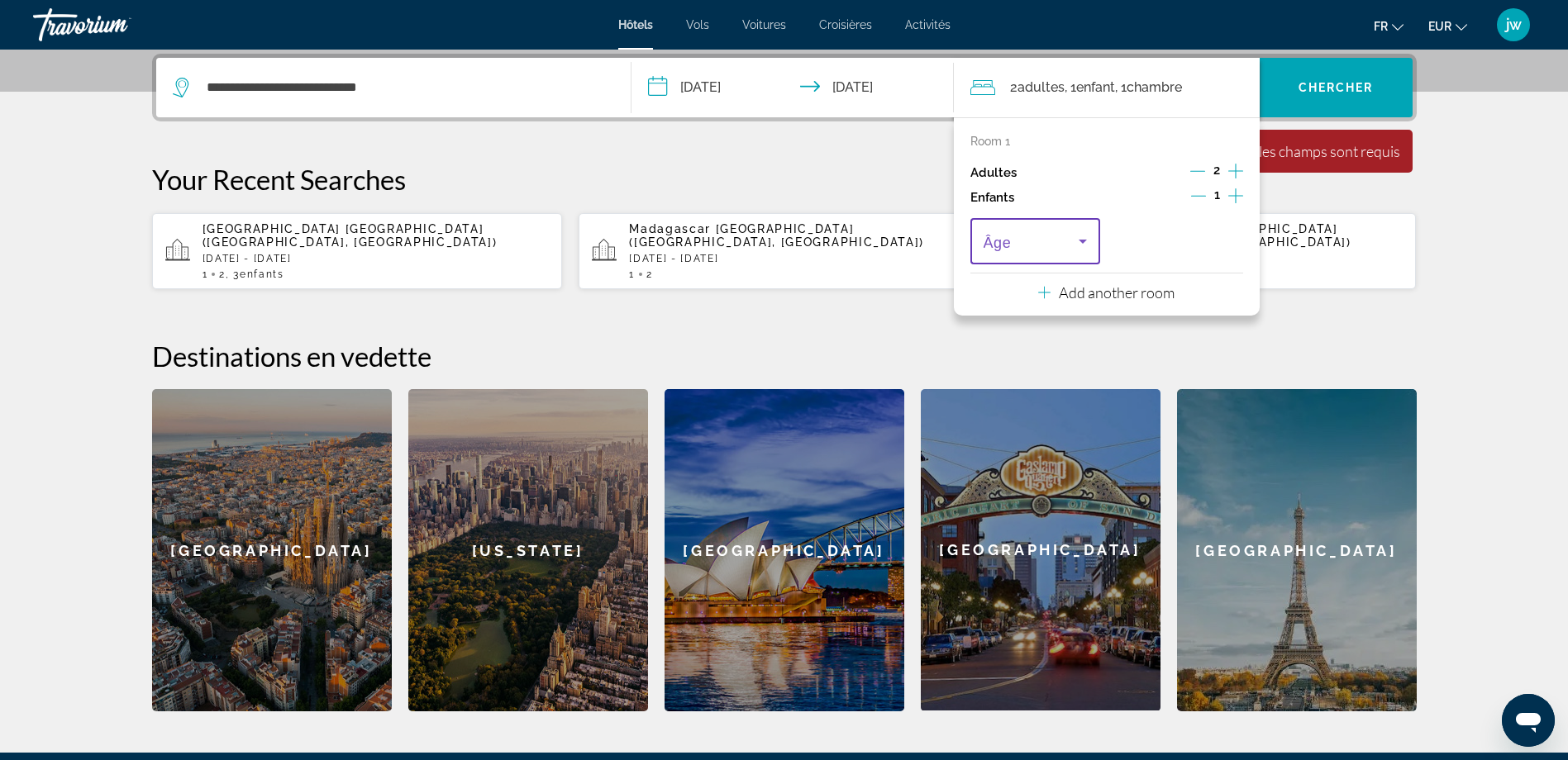
click at [1080, 240] on icon "Travelers: 2 adults, 1 child" at bounding box center [1083, 241] width 9 height 4
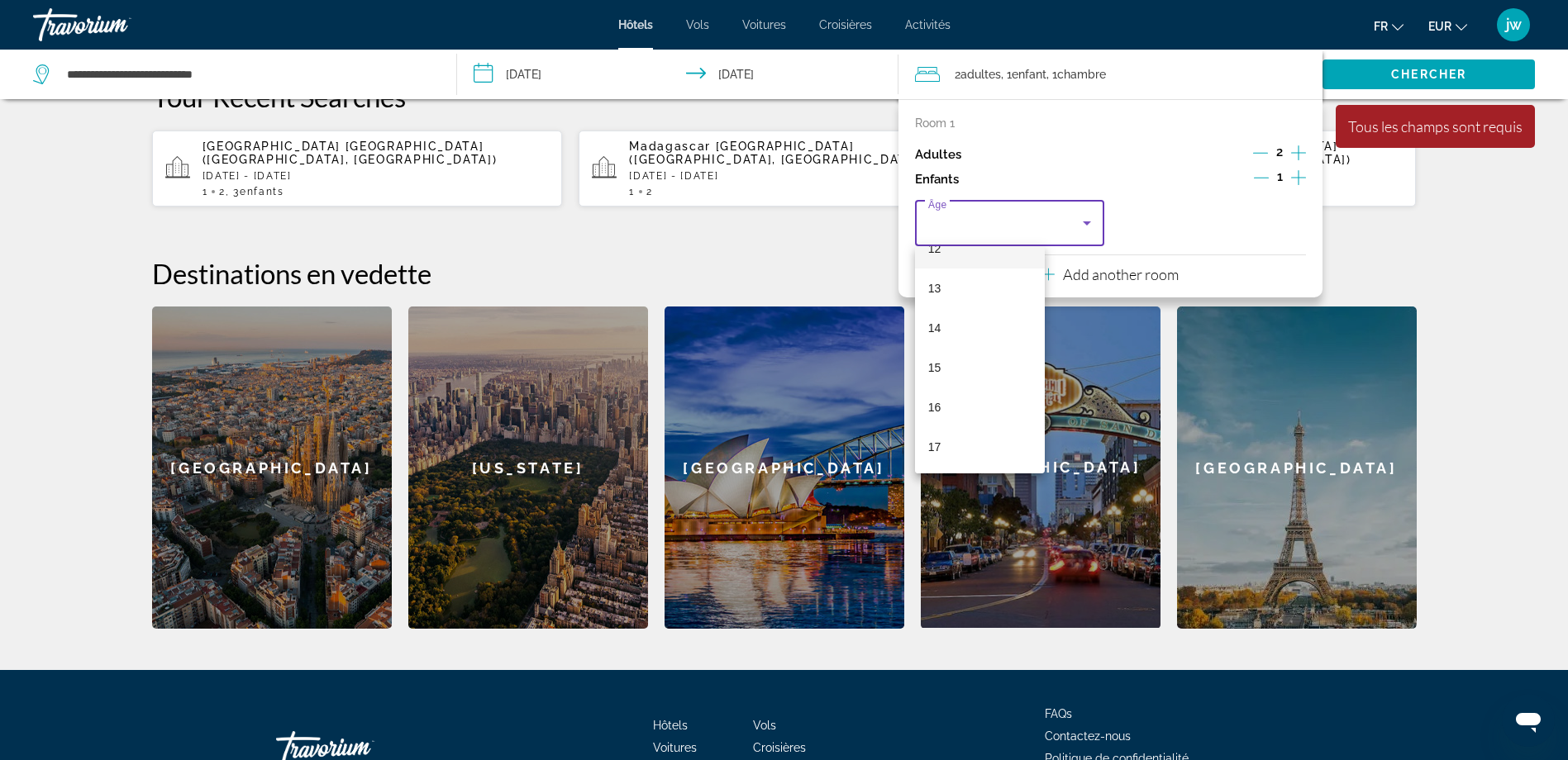
scroll to position [599, 0]
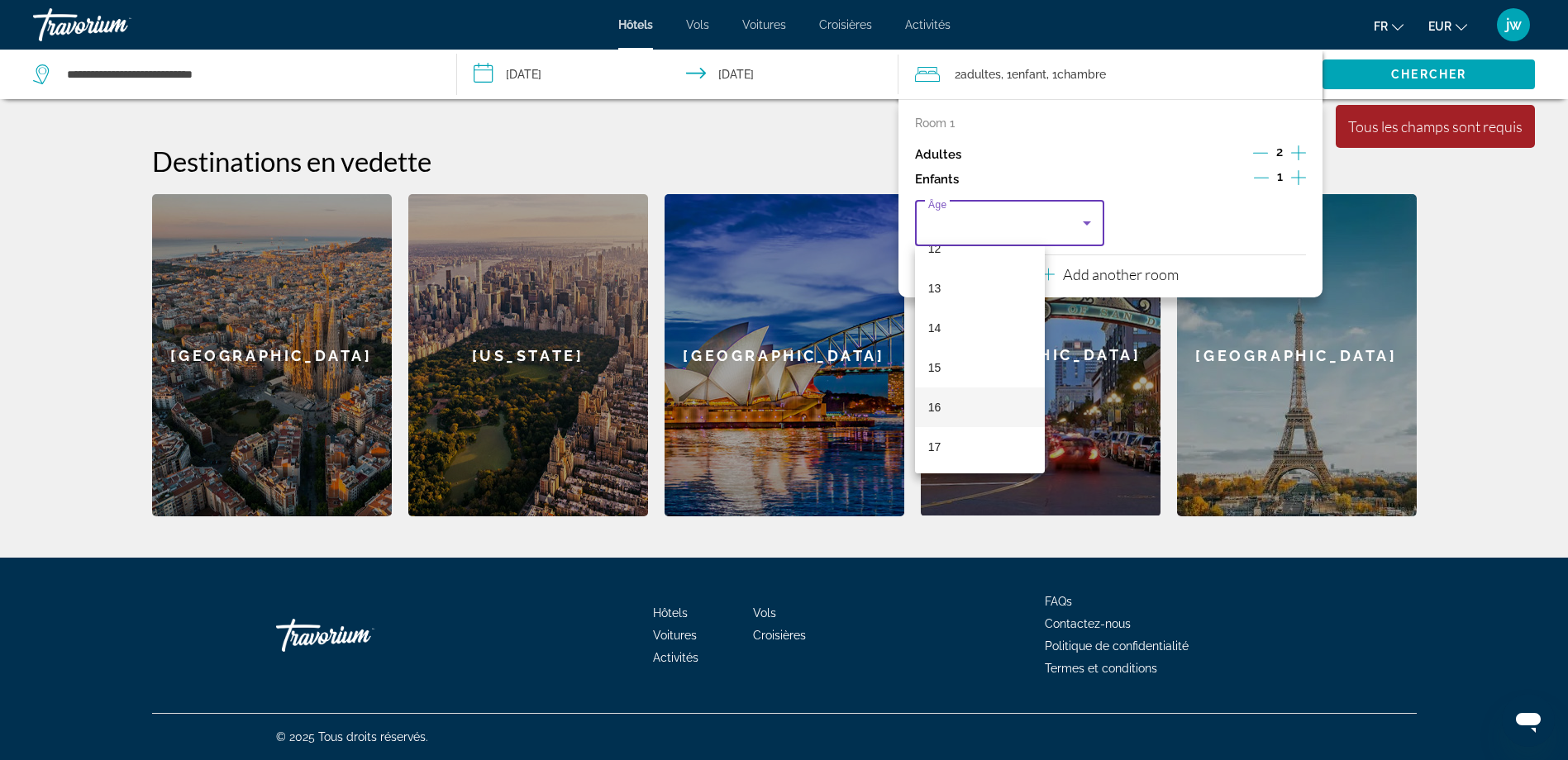
click at [952, 402] on mat-option "16" at bounding box center [980, 408] width 131 height 40
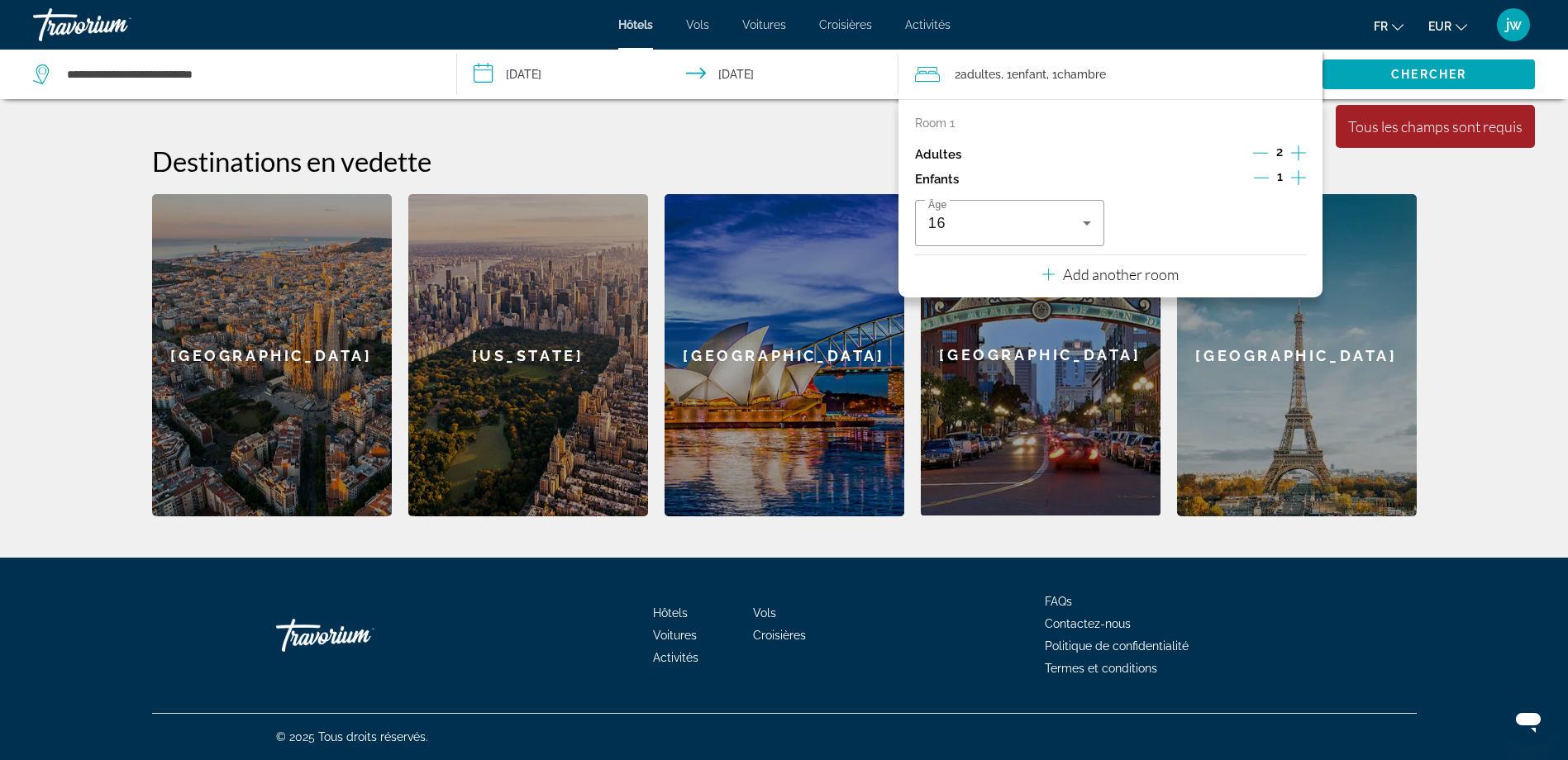
click at [1302, 150] on icon "Increment adults" at bounding box center [1297, 153] width 15 height 20
click at [1401, 72] on span "Chercher" at bounding box center [1428, 74] width 75 height 13
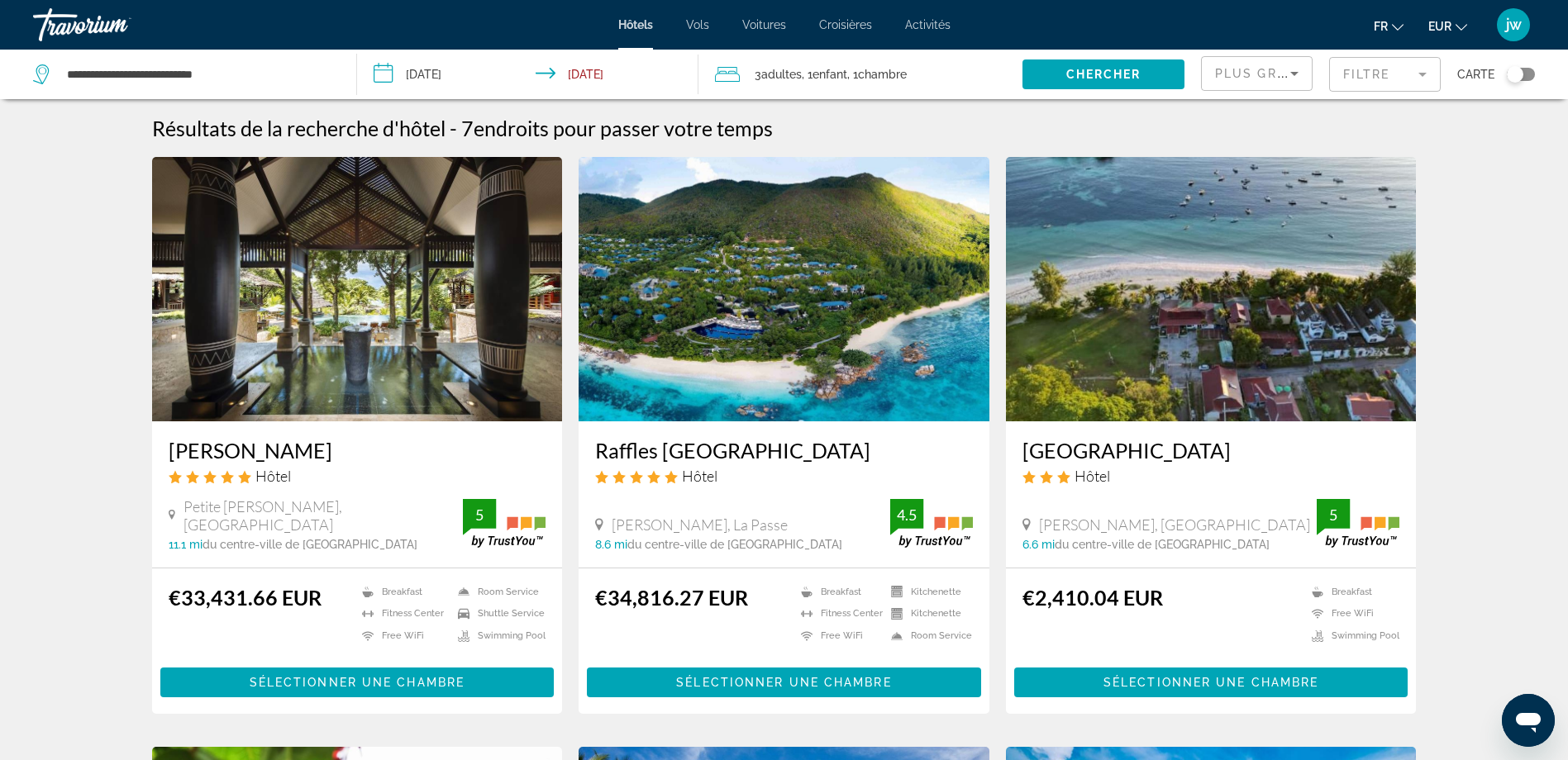
click at [1281, 56] on div "Plus grandes économies" at bounding box center [1256, 75] width 111 height 50
click at [1278, 75] on span "Plus grandes économies" at bounding box center [1313, 73] width 197 height 13
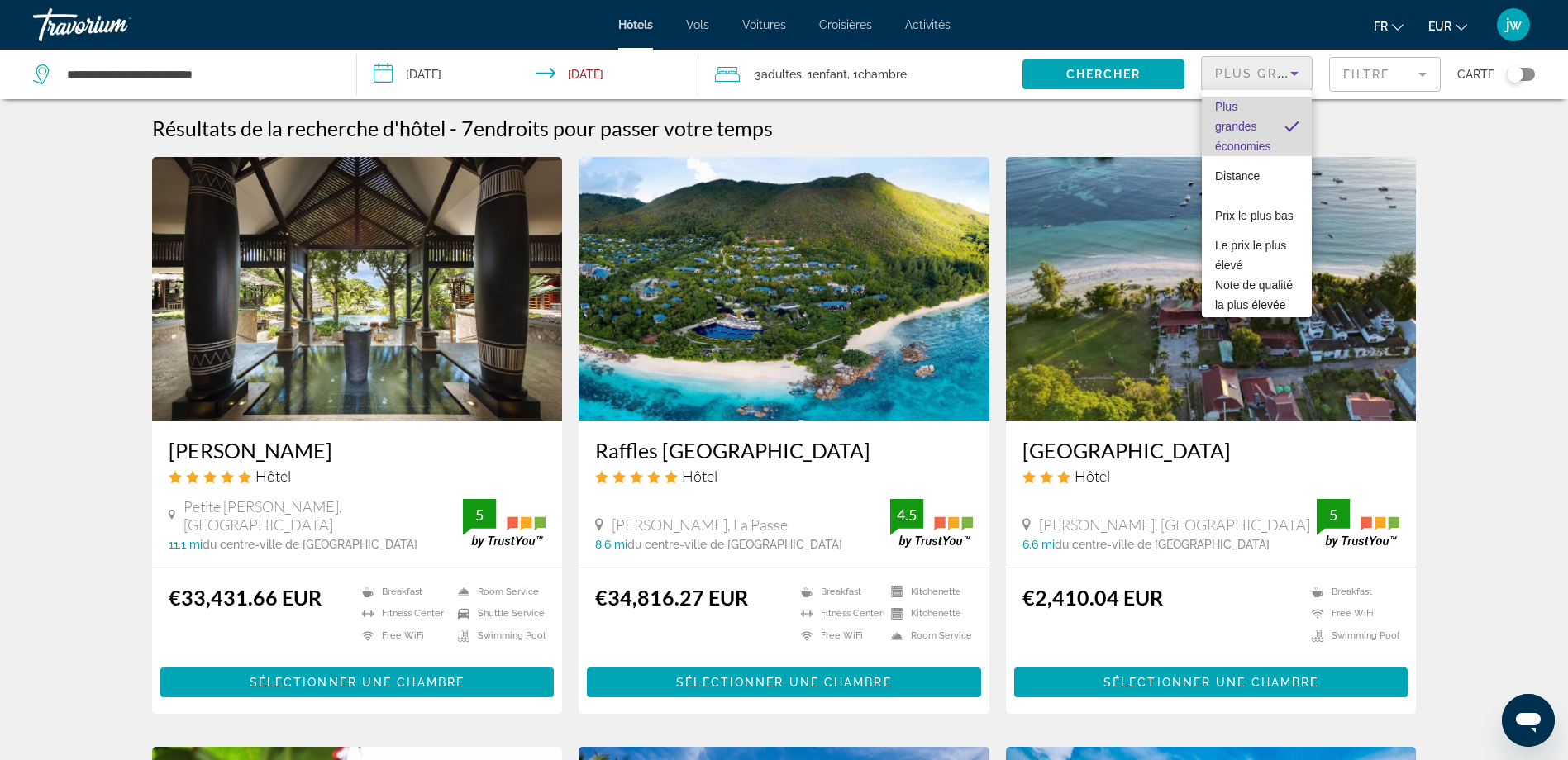
click at [1256, 136] on span "Plus grandes économies" at bounding box center [1242, 126] width 56 height 59
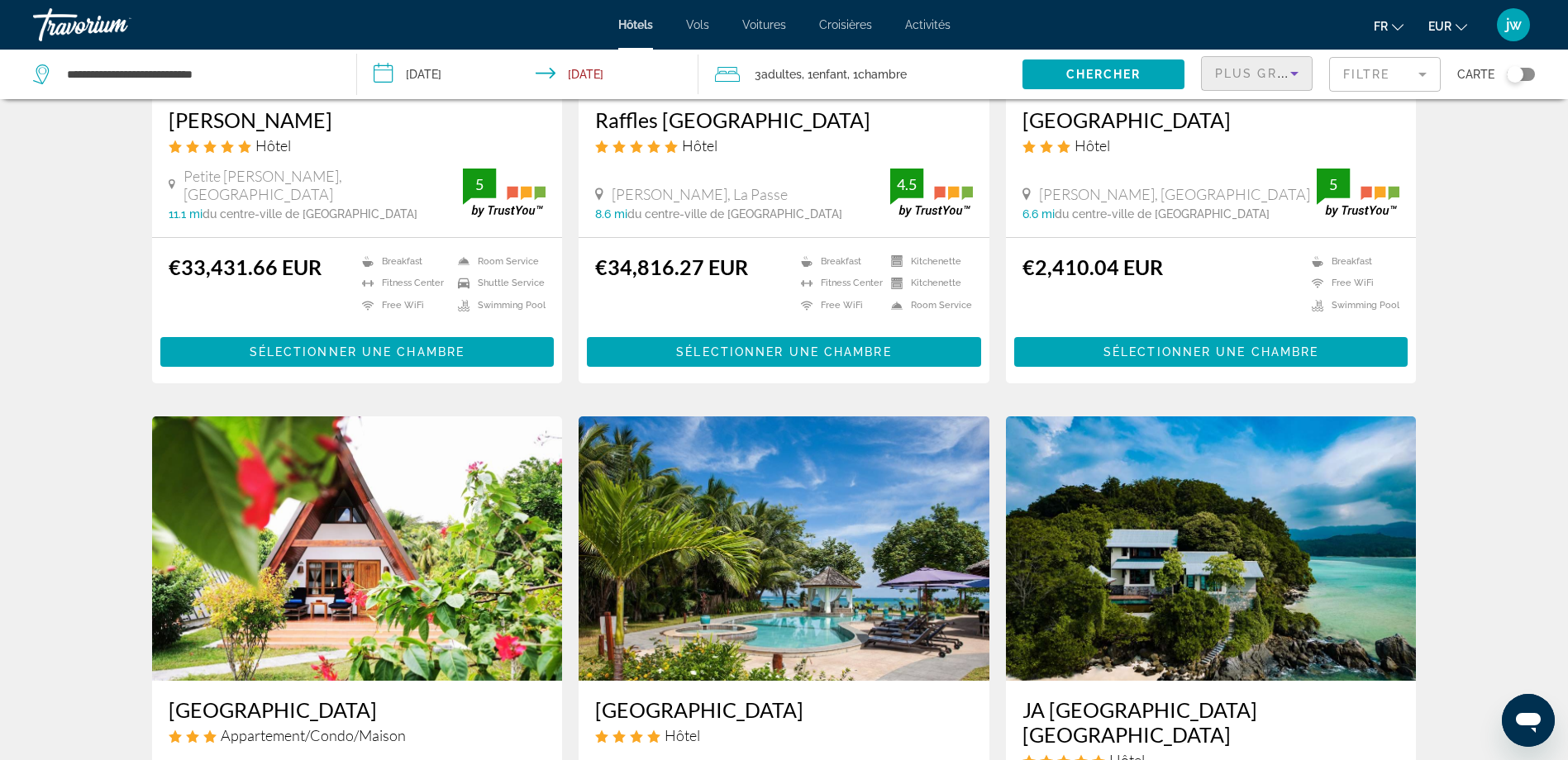
scroll to position [578, 0]
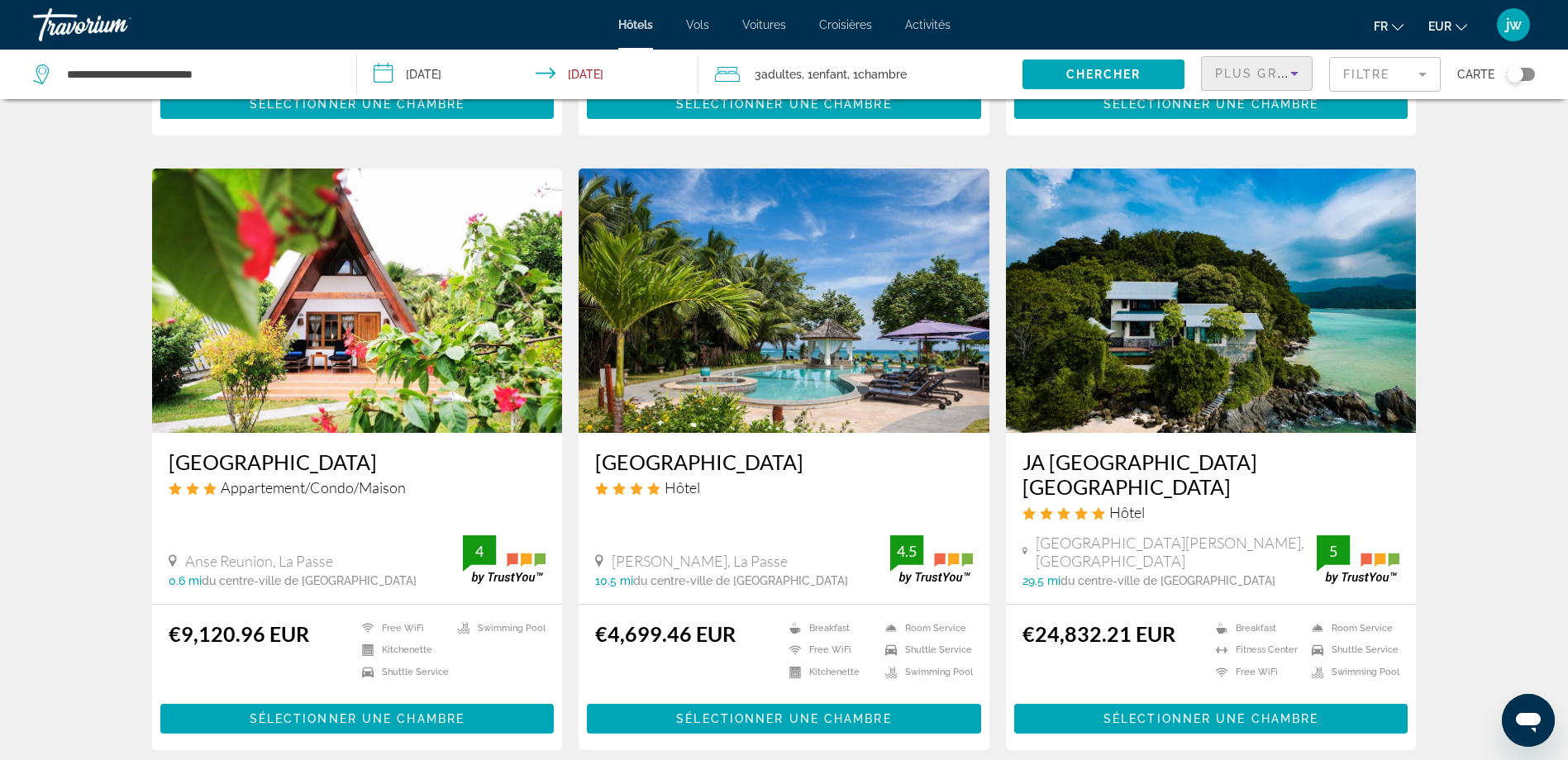
click at [1279, 79] on span "Plus grandes économies" at bounding box center [1313, 73] width 197 height 13
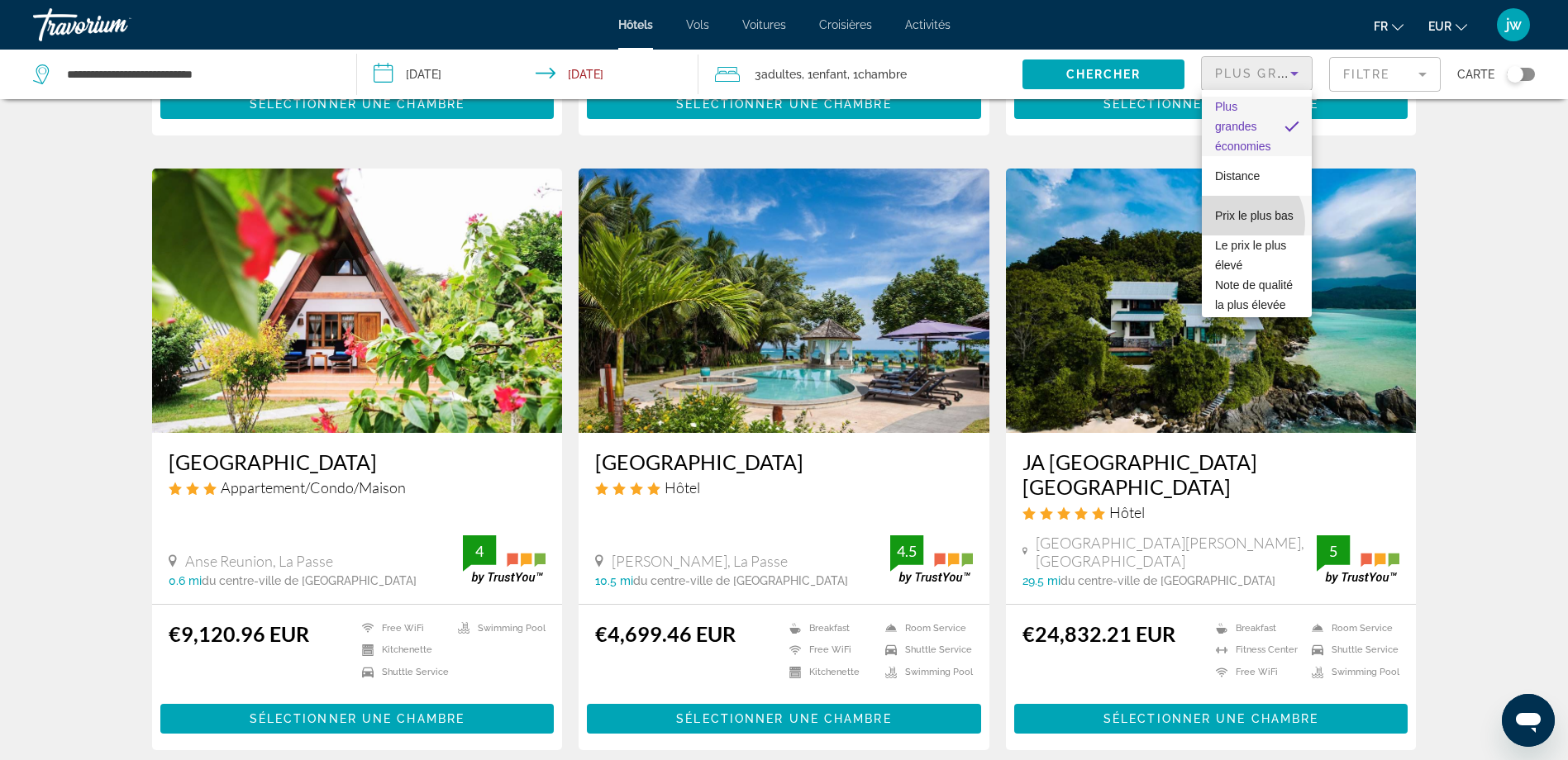
click at [1241, 223] on span "Prix le plus bas" at bounding box center [1254, 215] width 78 height 20
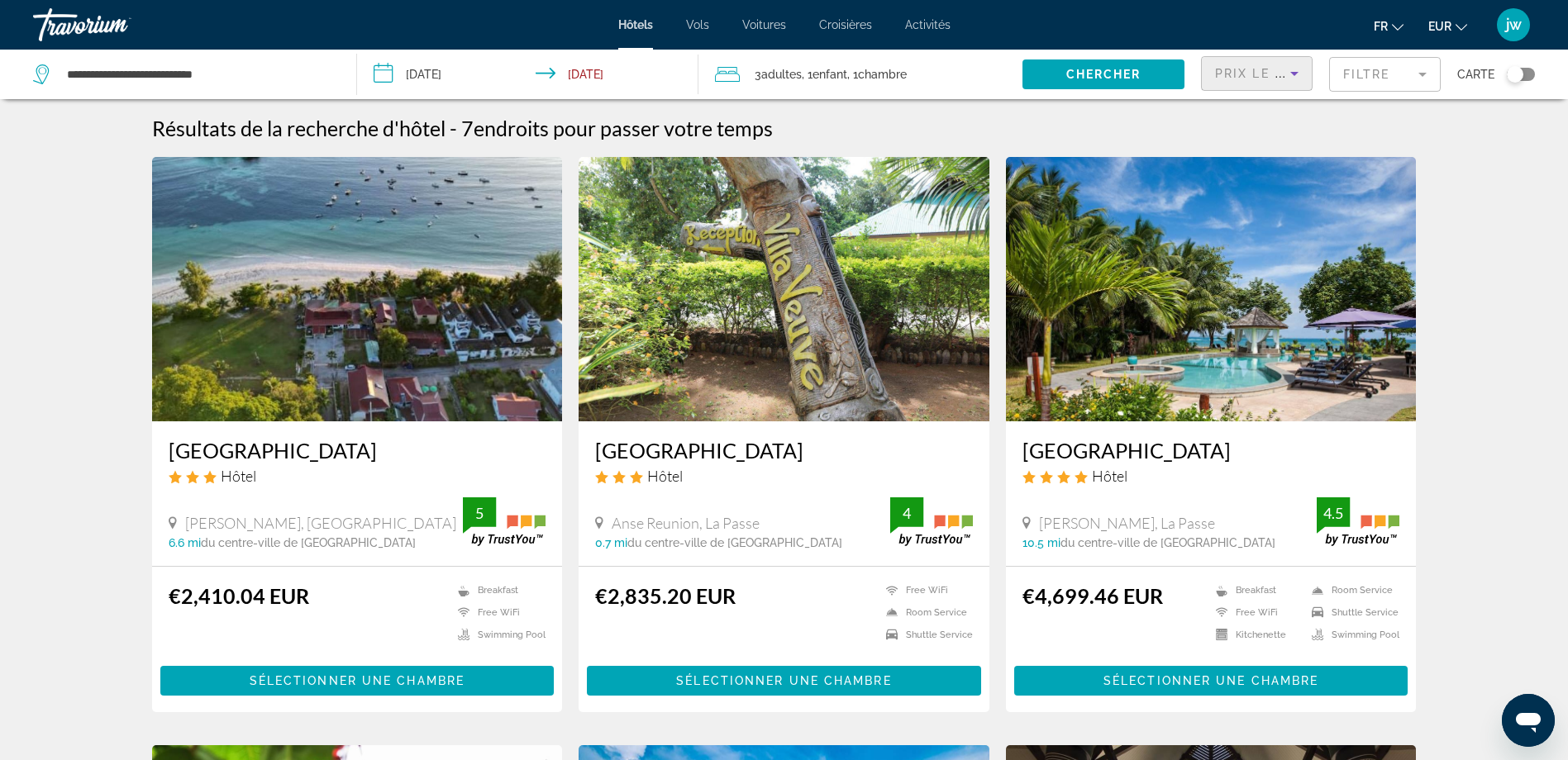
click at [360, 355] on img "Main content" at bounding box center [357, 289] width 411 height 265
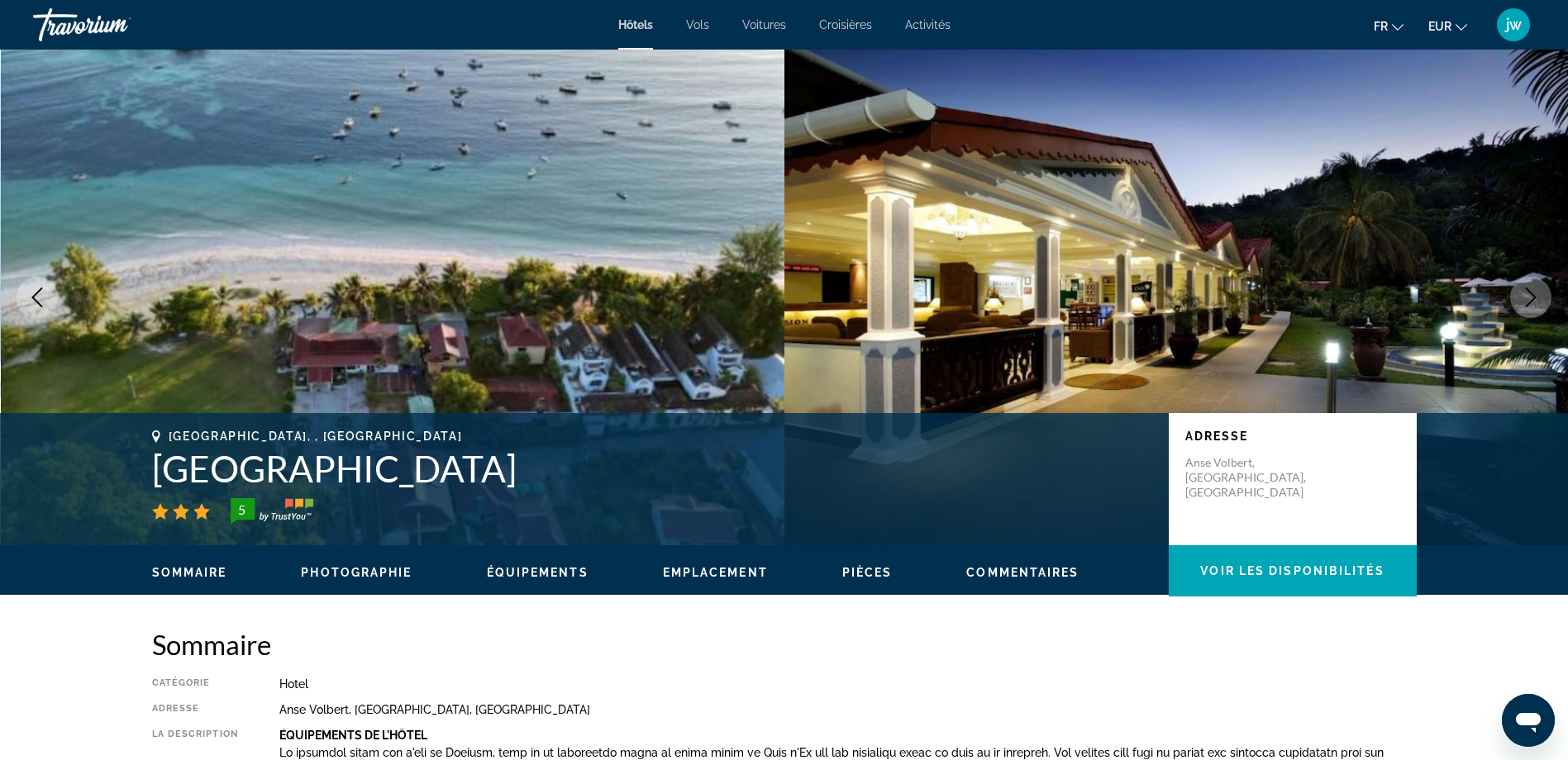
click at [1526, 294] on icon "Next image" at bounding box center [1530, 297] width 20 height 20
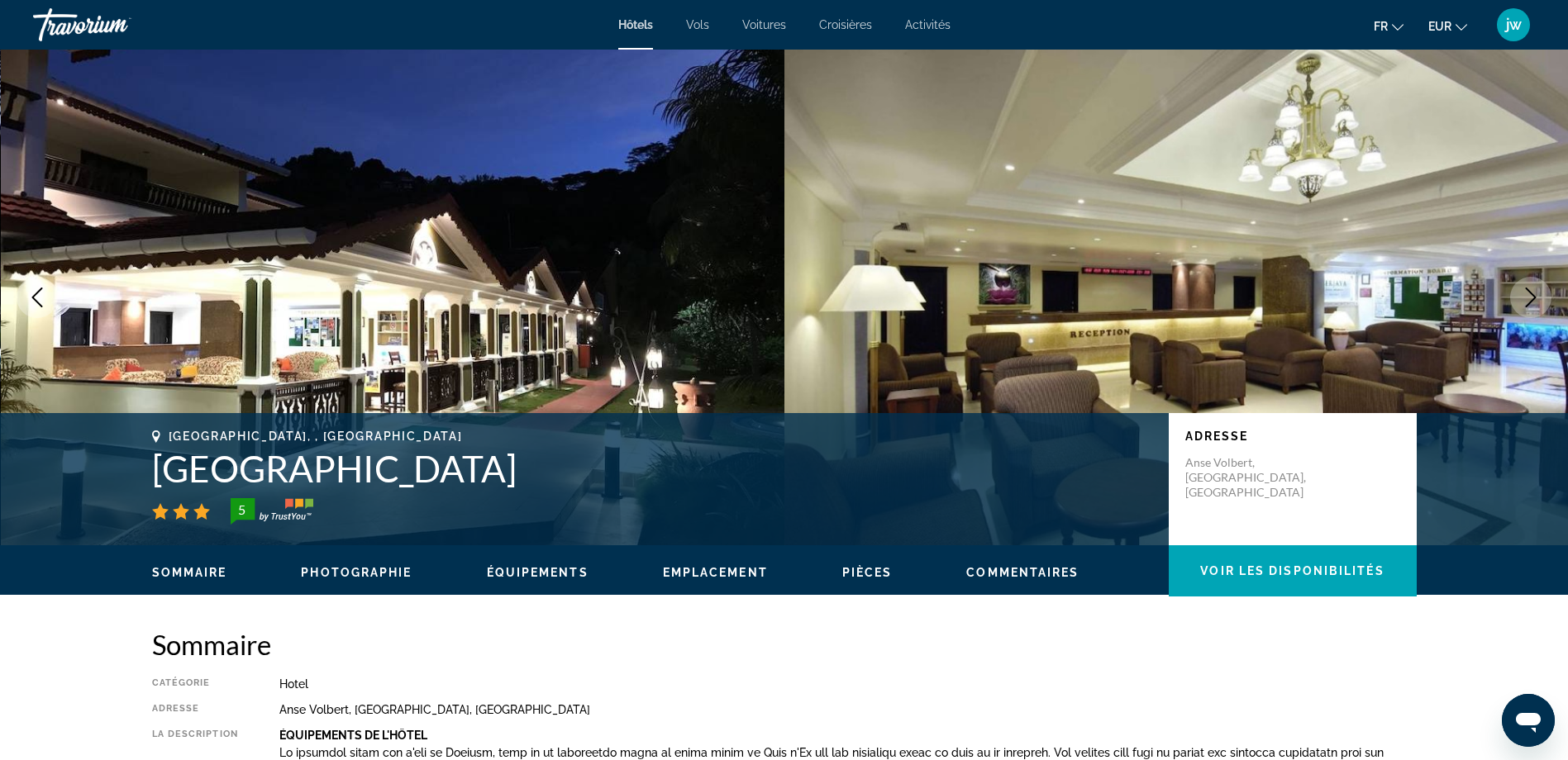
click at [1535, 297] on icon "Next image" at bounding box center [1530, 297] width 20 height 20
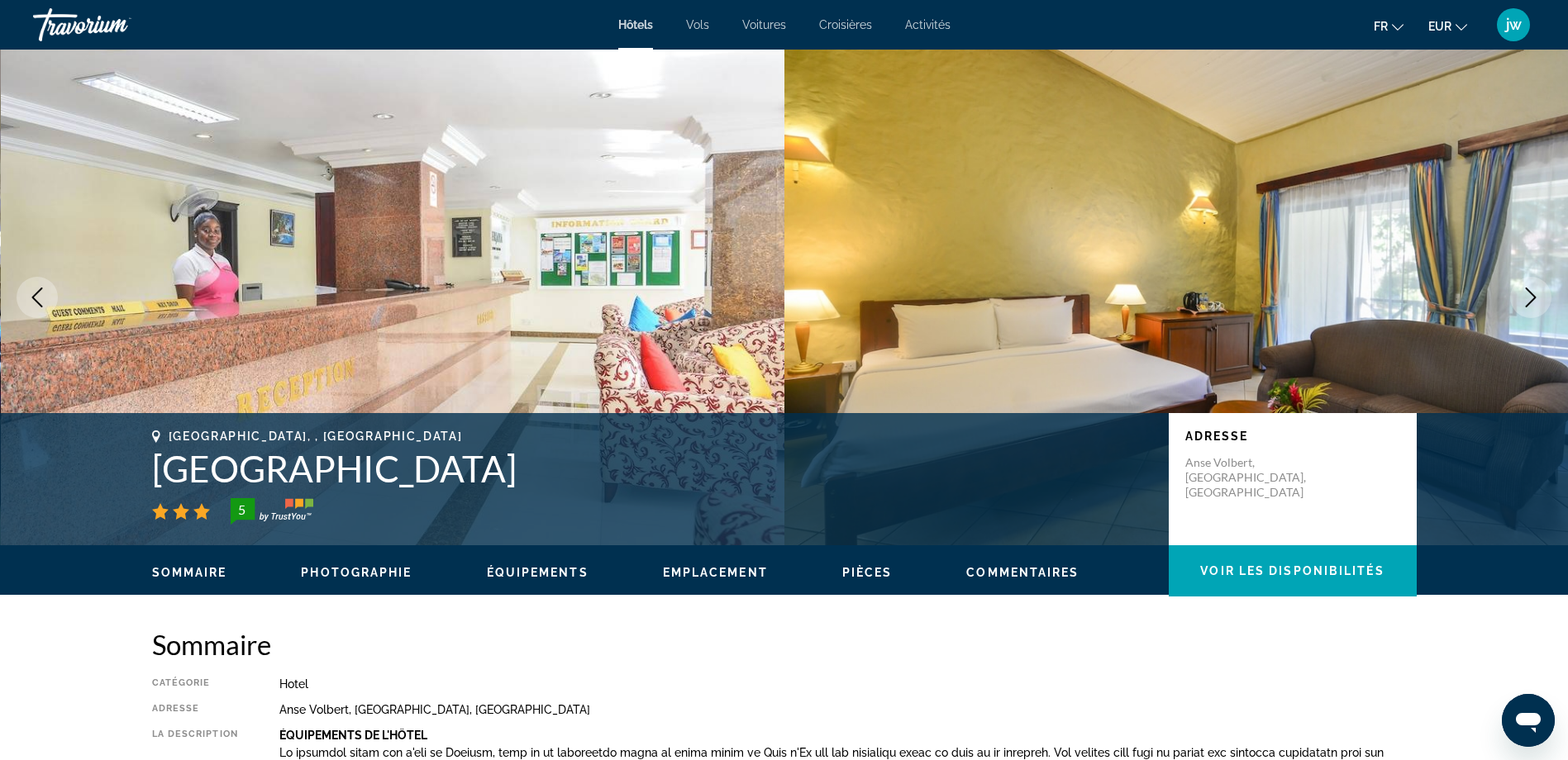
click at [1530, 301] on icon "Next image" at bounding box center [1530, 297] width 20 height 20
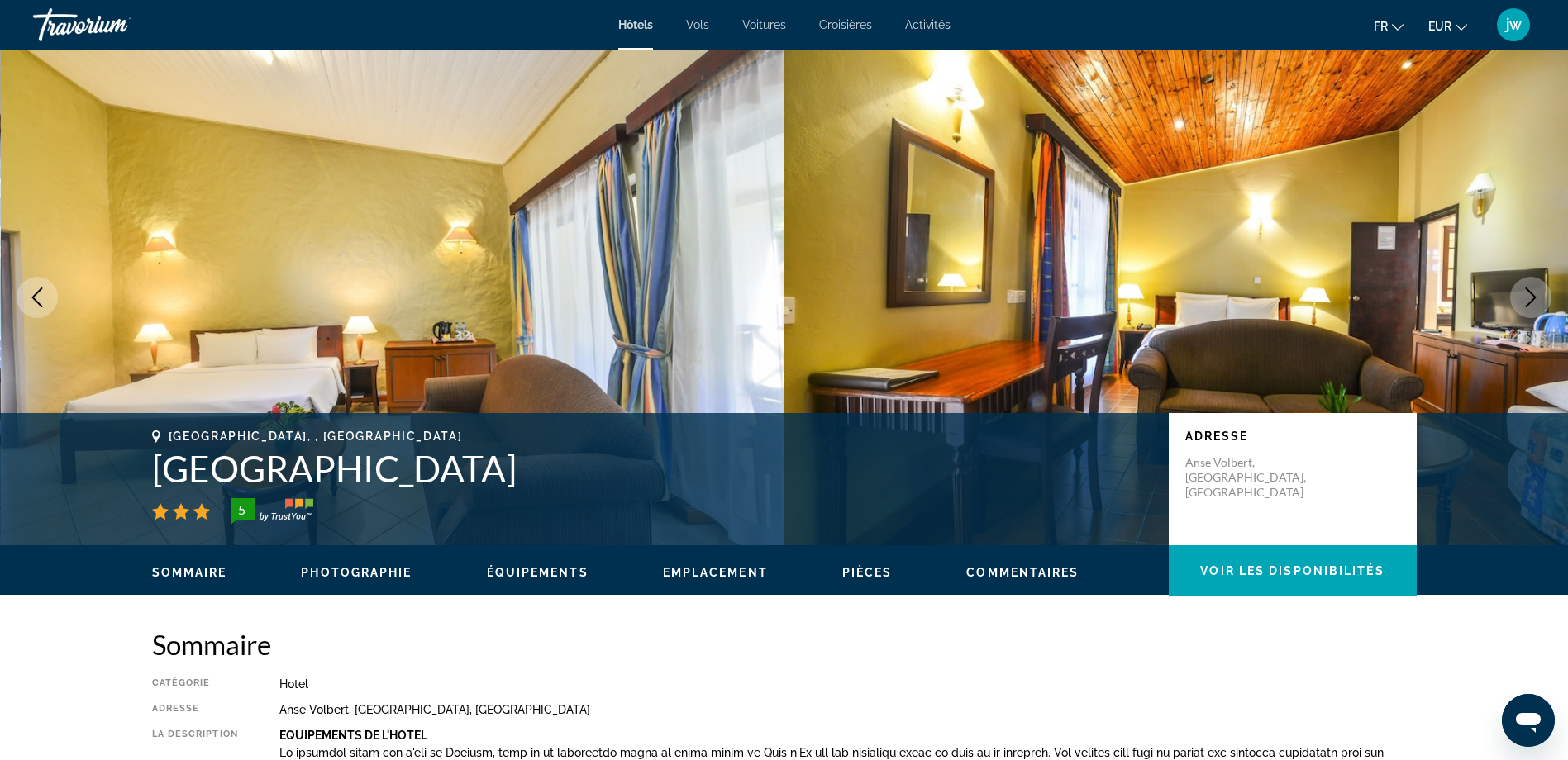
click at [1528, 292] on icon "Next image" at bounding box center [1530, 297] width 20 height 20
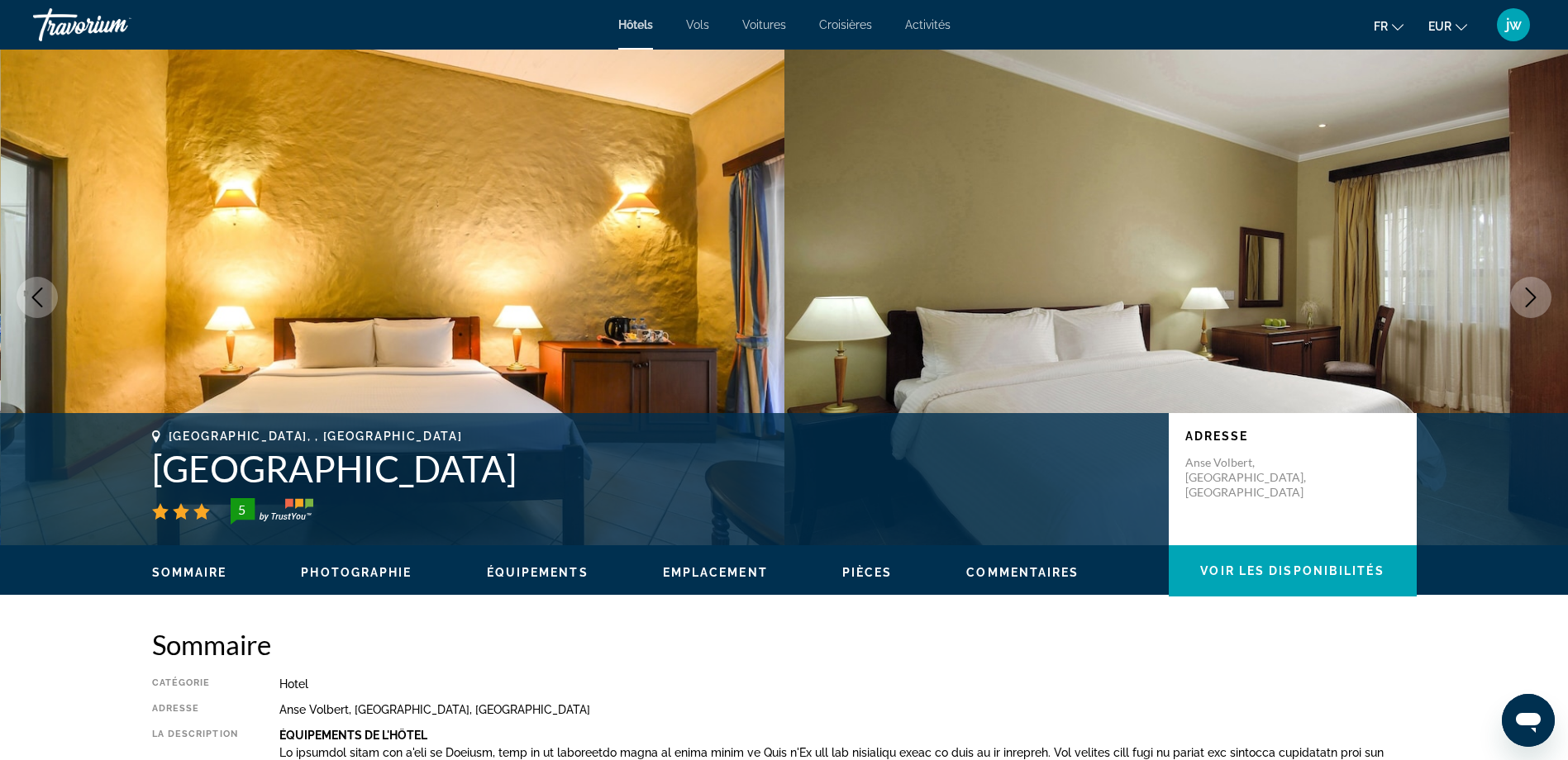
click at [1528, 292] on icon "Next image" at bounding box center [1530, 297] width 20 height 20
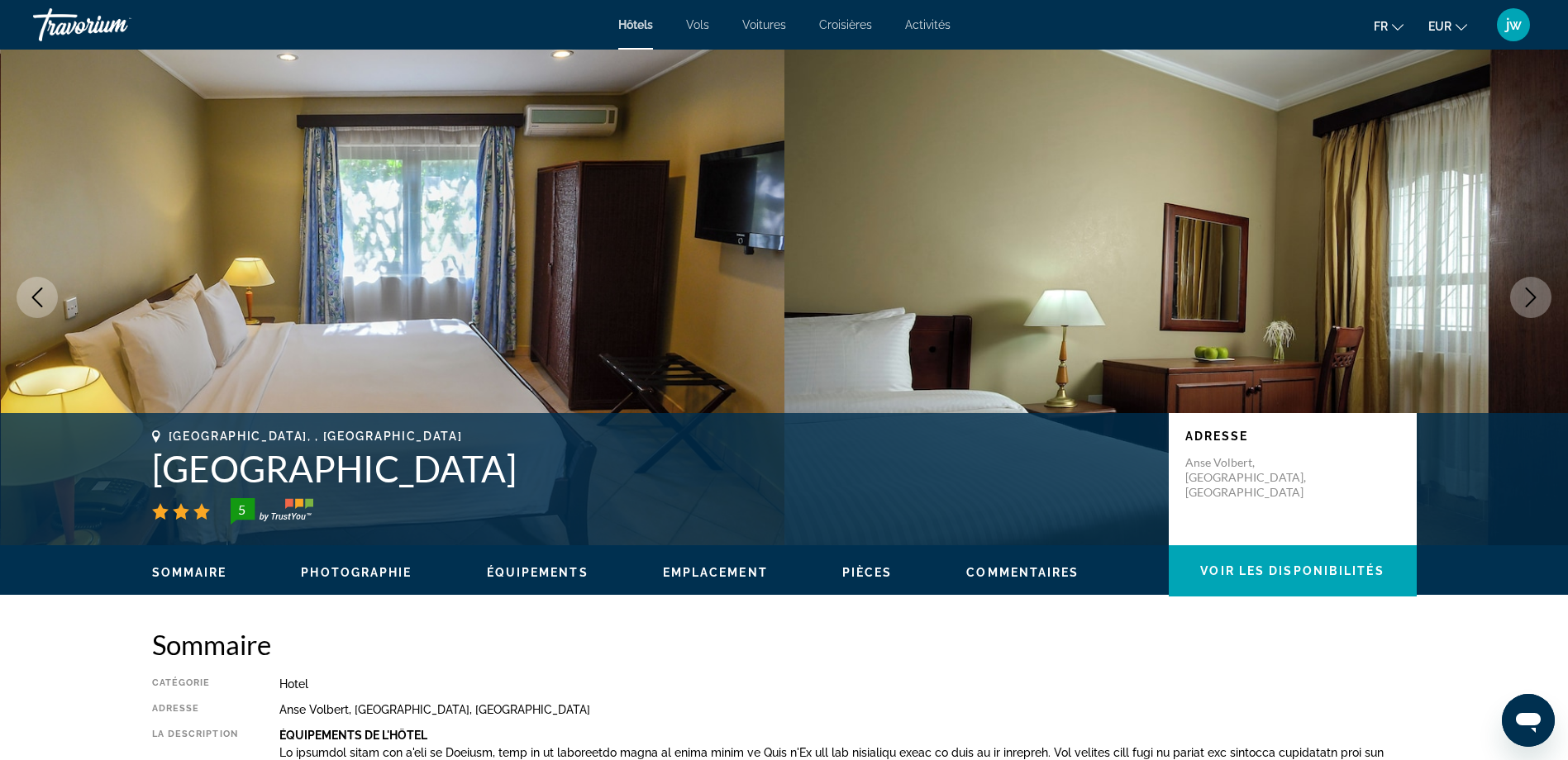
click at [1528, 292] on icon "Next image" at bounding box center [1530, 297] width 20 height 20
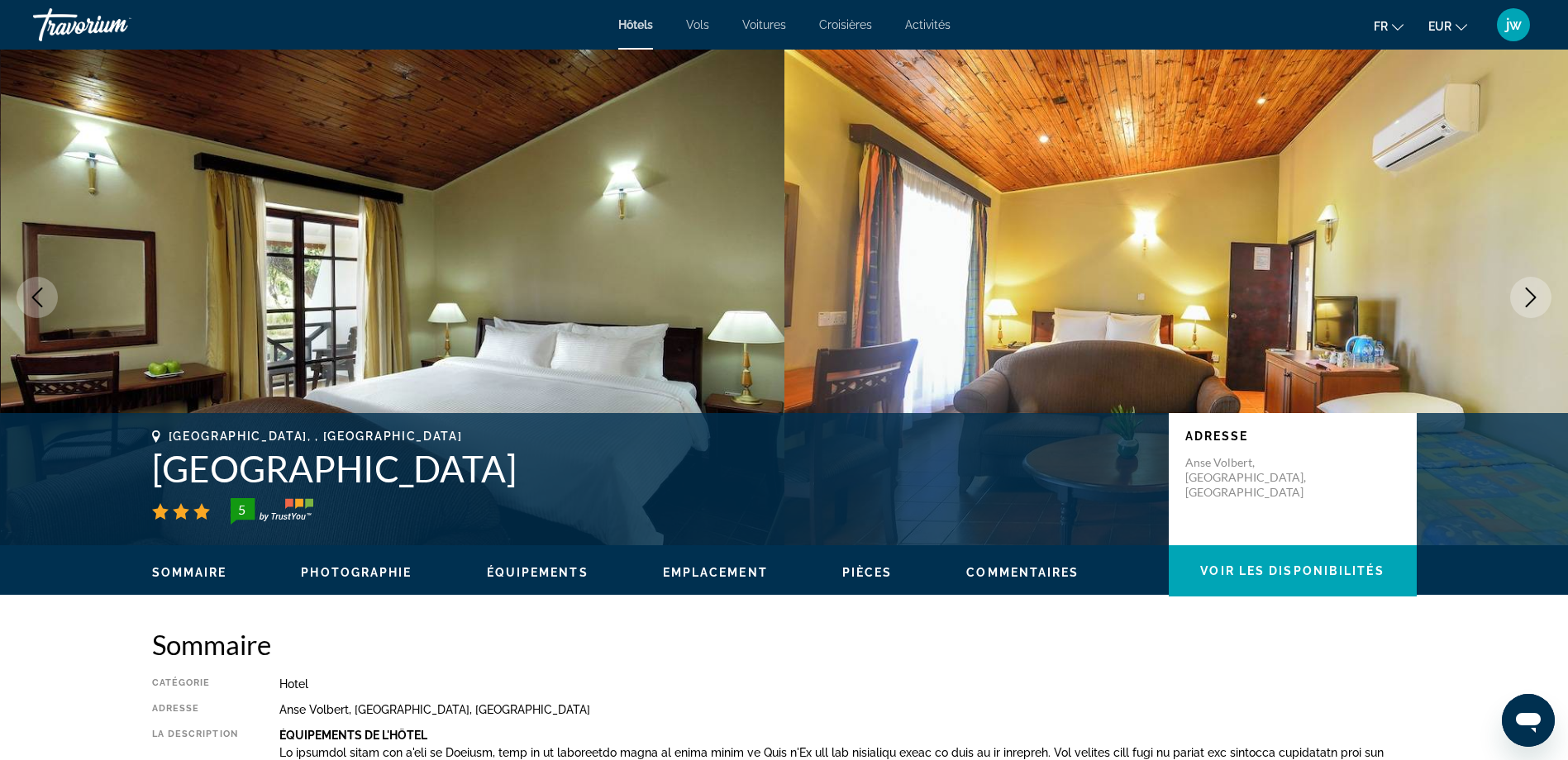
click at [1528, 292] on icon "Next image" at bounding box center [1530, 297] width 20 height 20
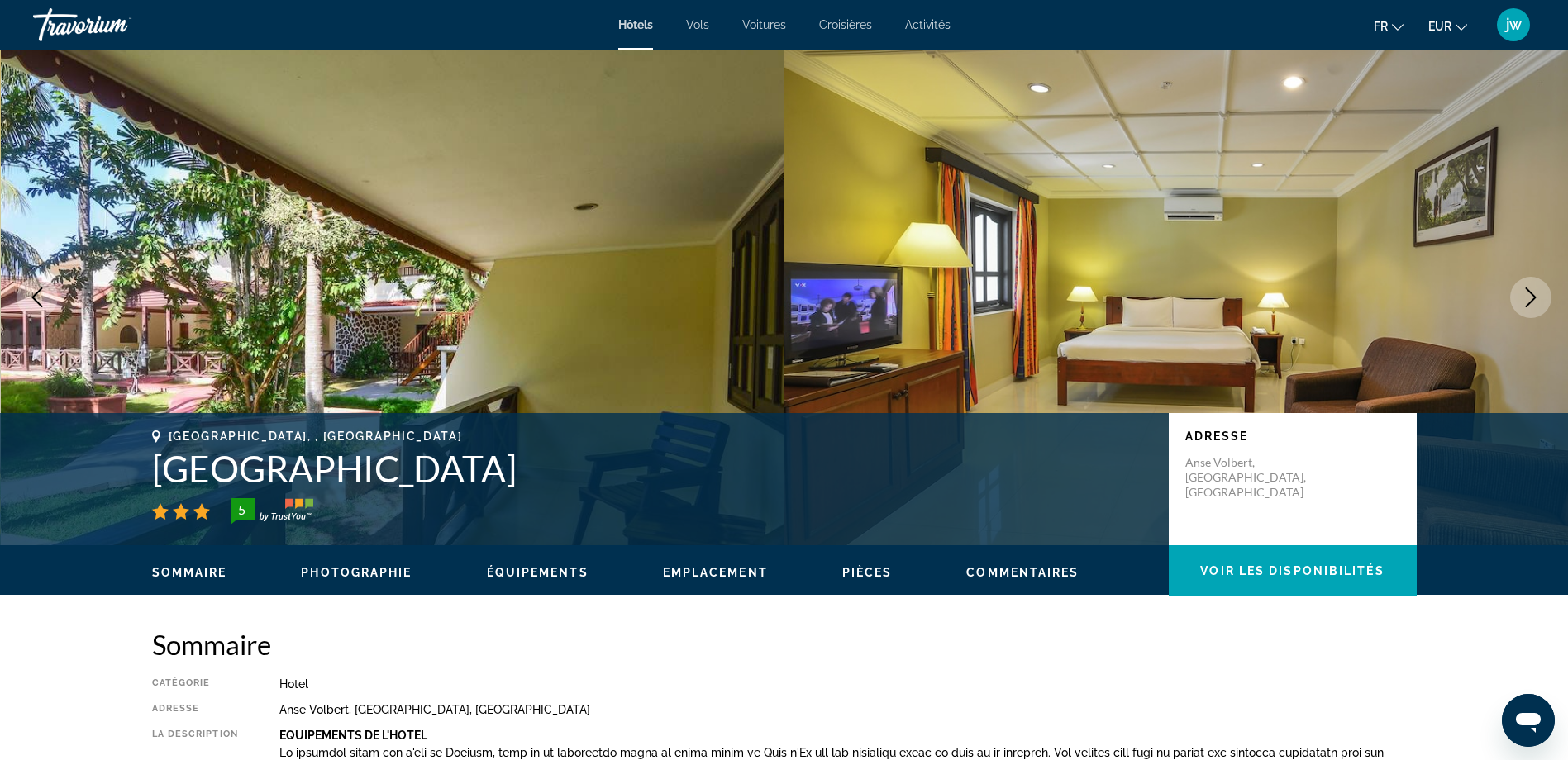
click at [1528, 292] on icon "Next image" at bounding box center [1530, 297] width 20 height 20
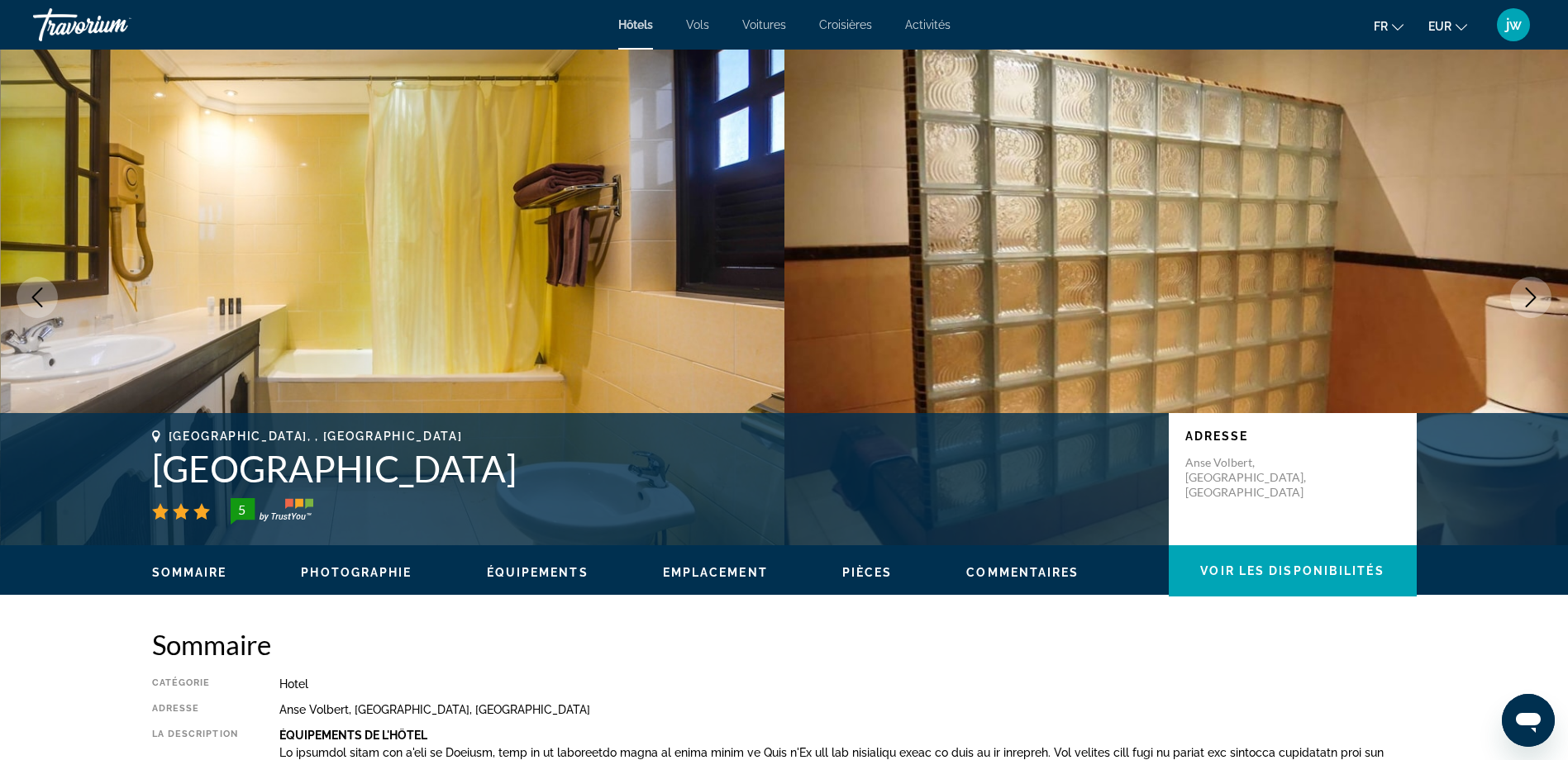
click at [1528, 292] on icon "Next image" at bounding box center [1530, 297] width 20 height 20
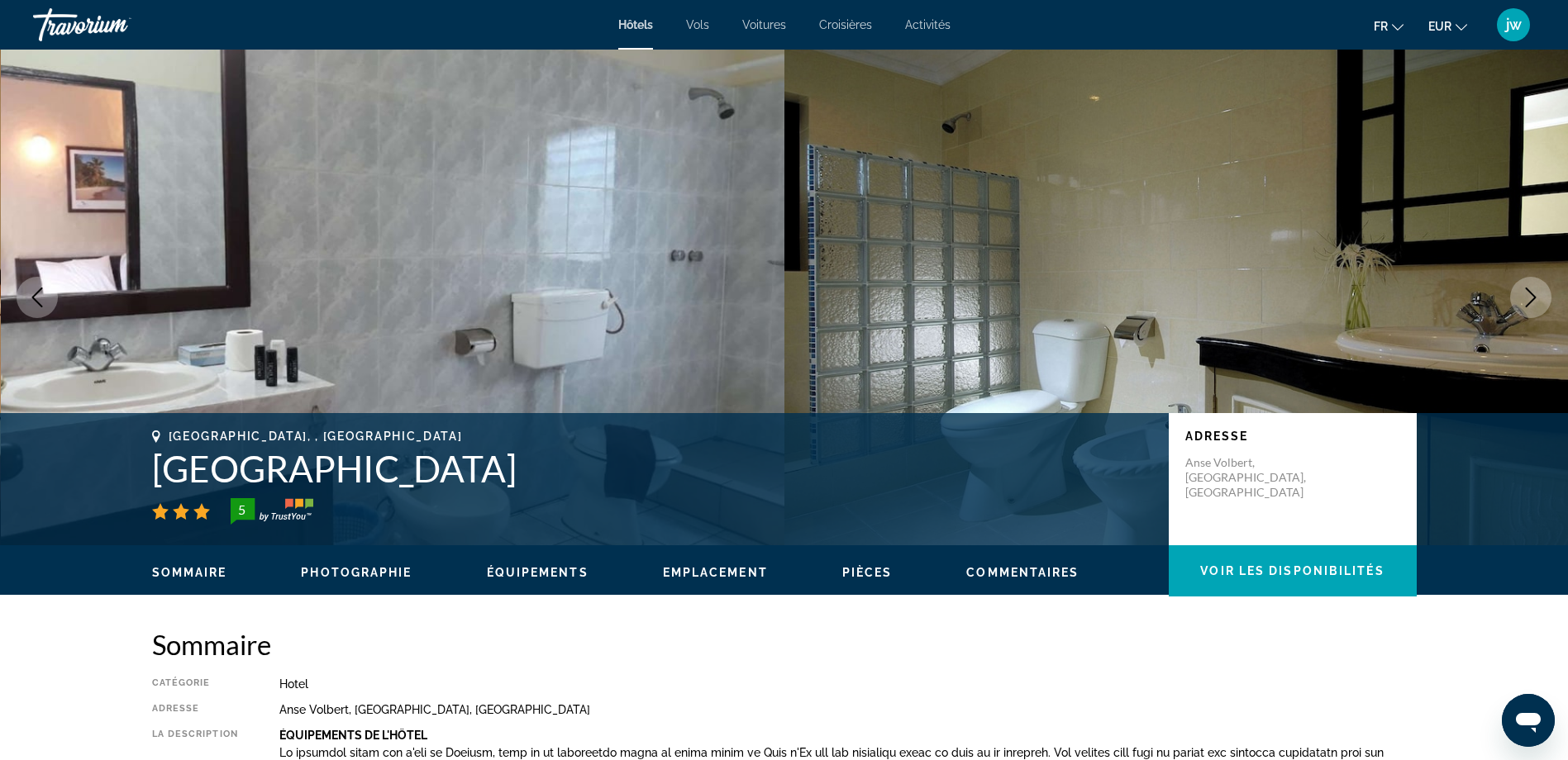
click at [1528, 292] on icon "Next image" at bounding box center [1530, 297] width 20 height 20
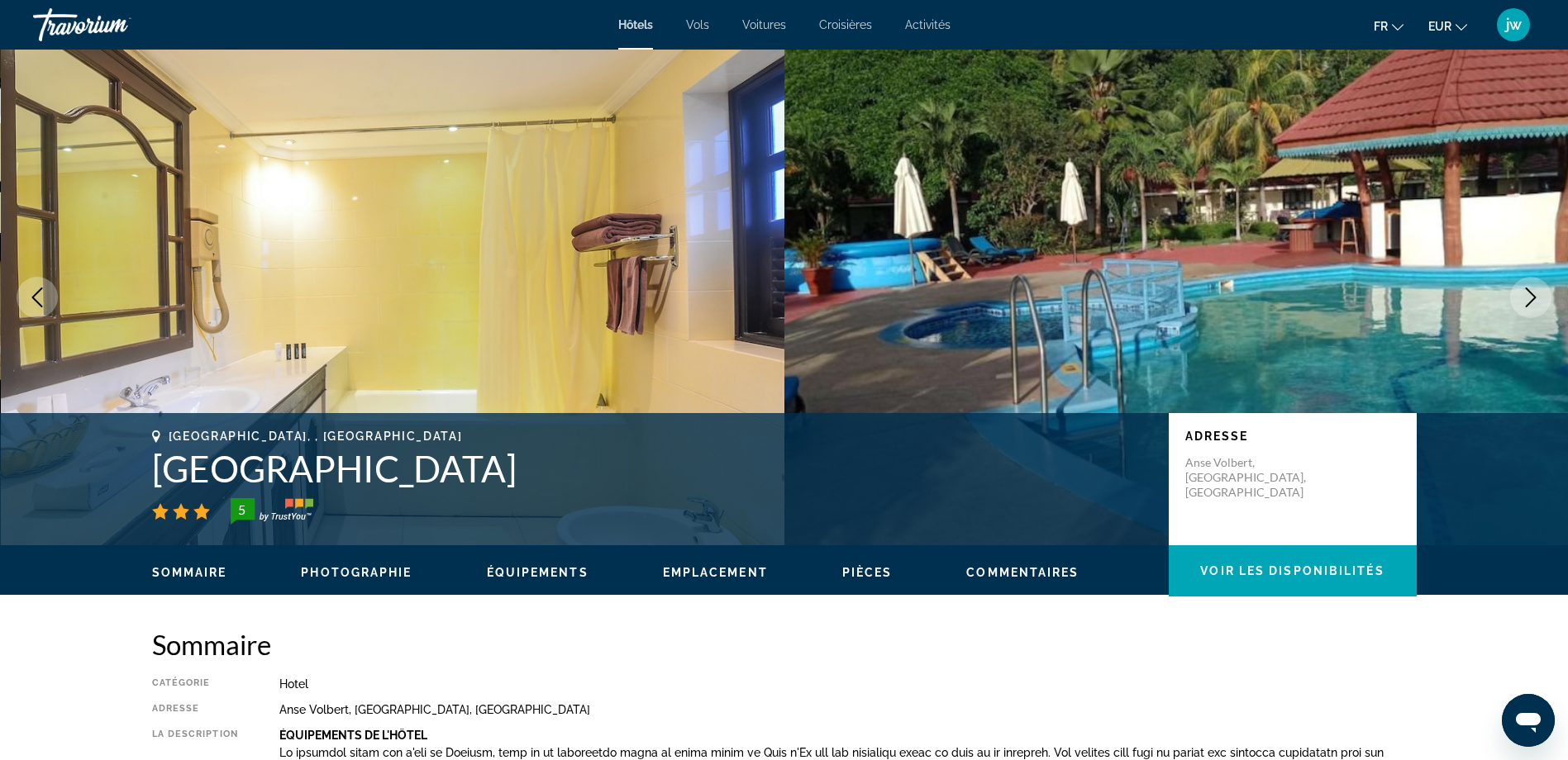
click at [1528, 292] on icon "Next image" at bounding box center [1530, 297] width 20 height 20
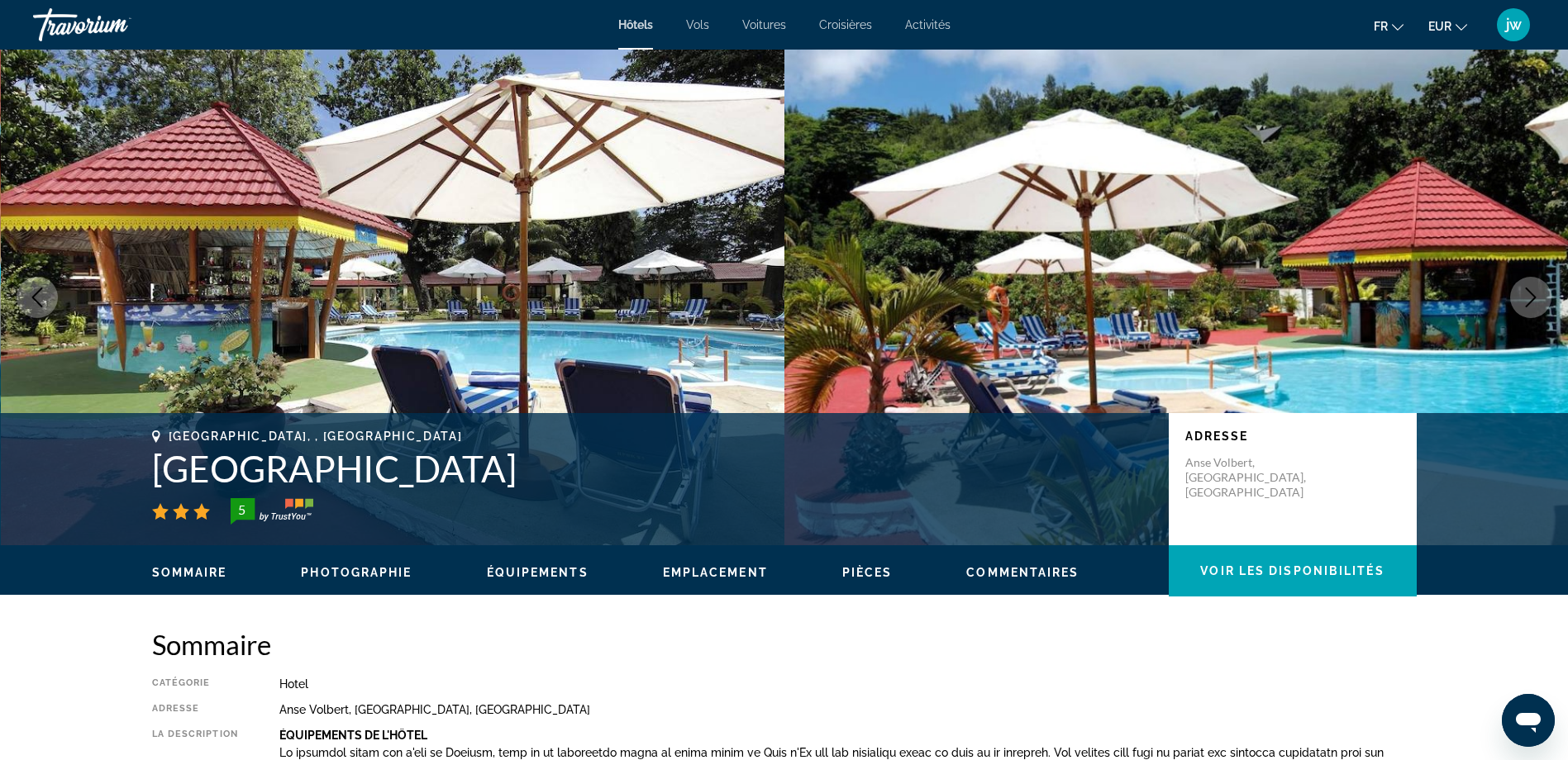
click at [1528, 292] on icon "Next image" at bounding box center [1530, 297] width 20 height 20
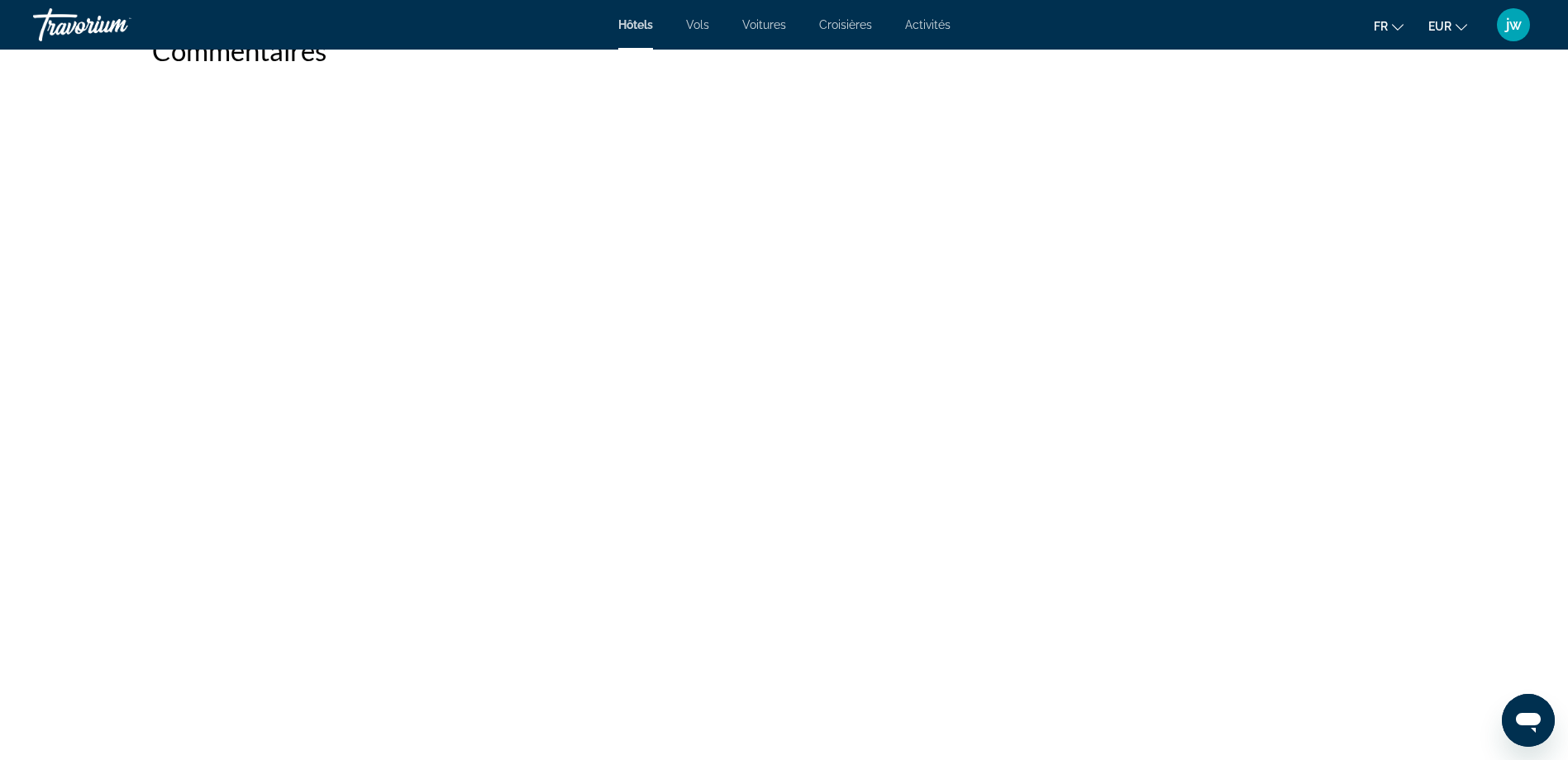
scroll to position [2893, 0]
